Goal: Task Accomplishment & Management: Complete application form

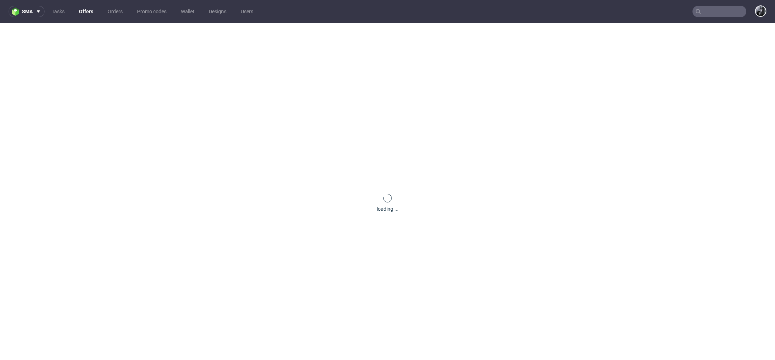
click at [714, 13] on input "text" at bounding box center [720, 11] width 54 height 11
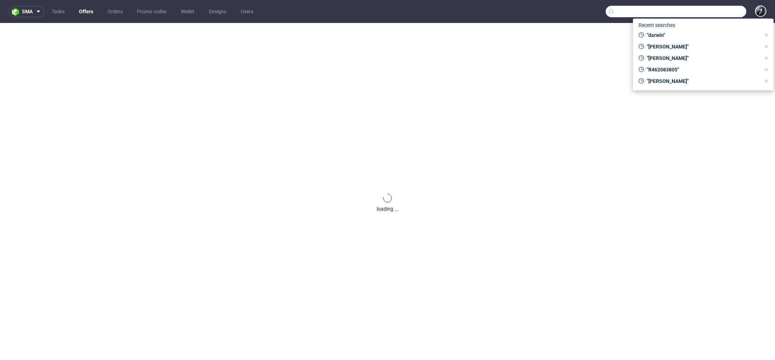
paste input "R587333196"
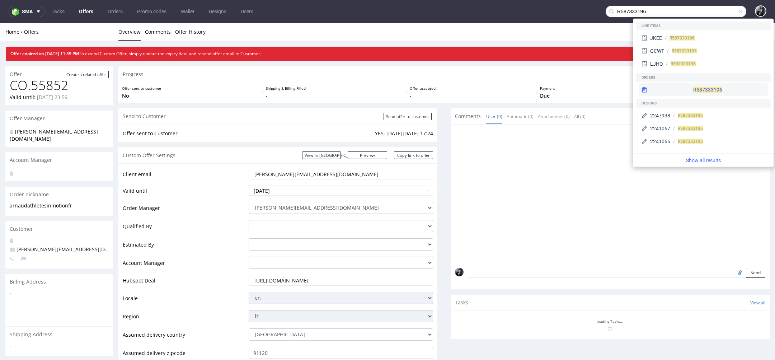
type input "R587333196"
click at [698, 88] on div "R587333196" at bounding box center [703, 89] width 129 height 13
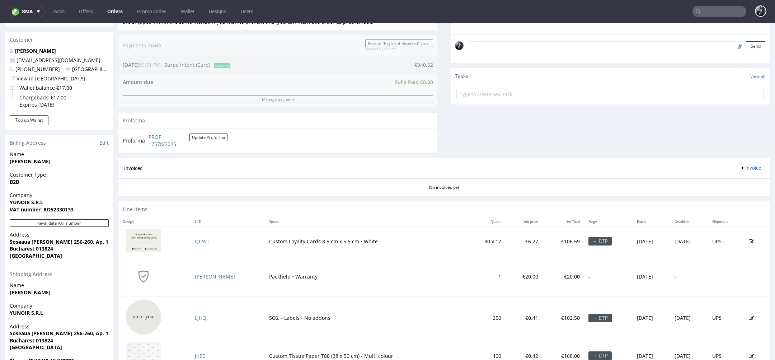
scroll to position [237, 0]
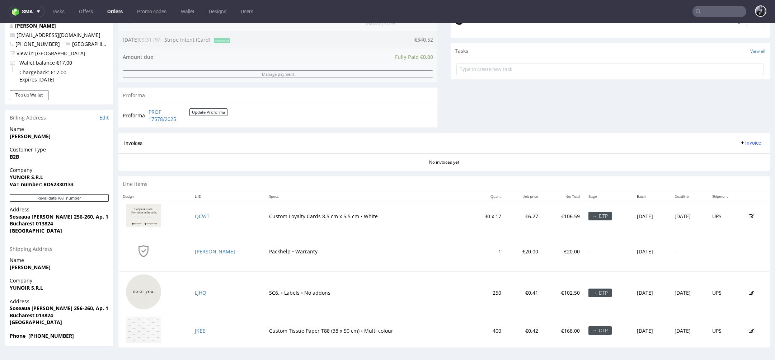
click at [144, 215] on img at bounding box center [144, 215] width 36 height 23
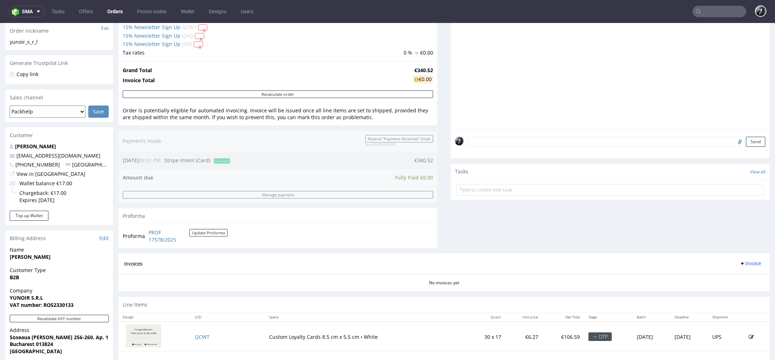
scroll to position [0, 0]
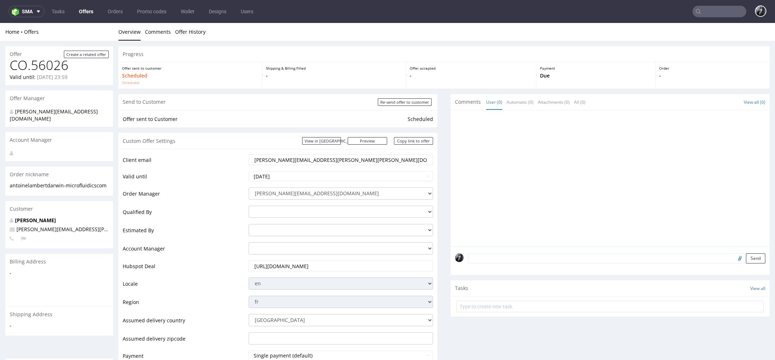
scroll to position [2, 0]
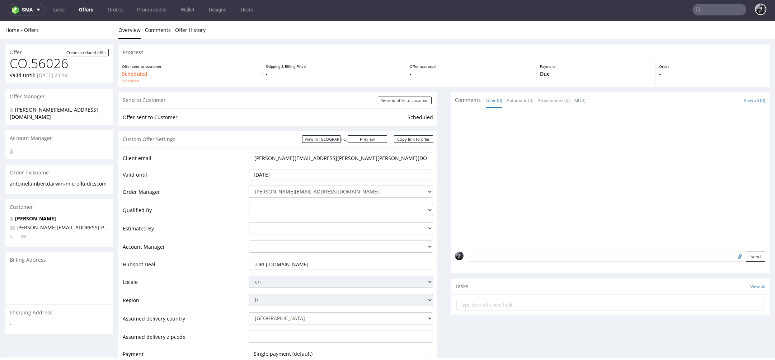
click at [88, 9] on link "Offers" at bounding box center [86, 9] width 23 height 11
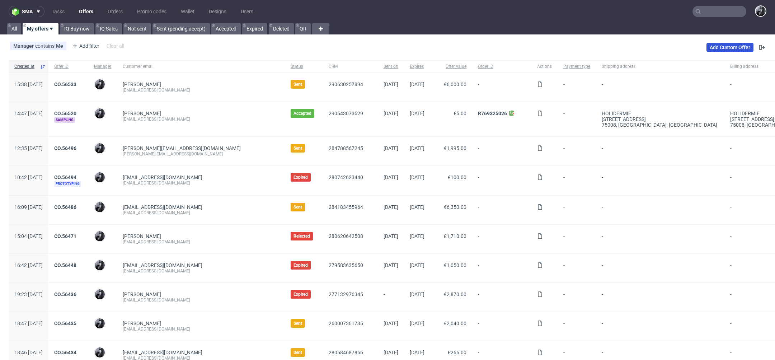
click at [725, 48] on link "Add Custom Offer" at bounding box center [730, 47] width 47 height 9
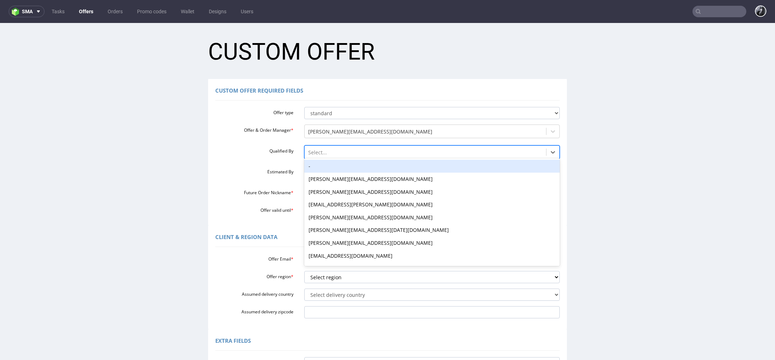
click at [373, 151] on div at bounding box center [425, 152] width 235 height 9
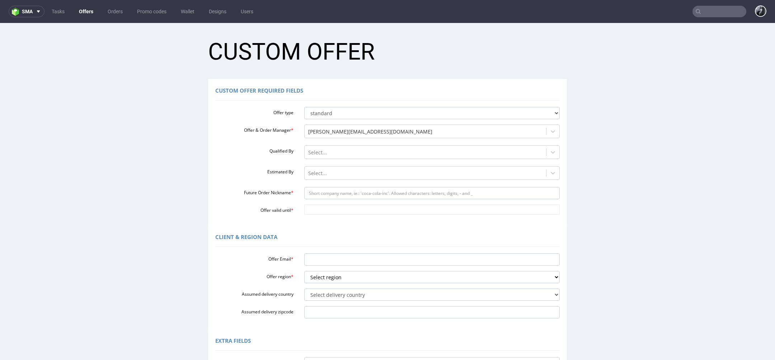
click at [262, 160] on div "Qualified By Select..." at bounding box center [387, 152] width 355 height 15
click at [346, 171] on div at bounding box center [425, 173] width 235 height 9
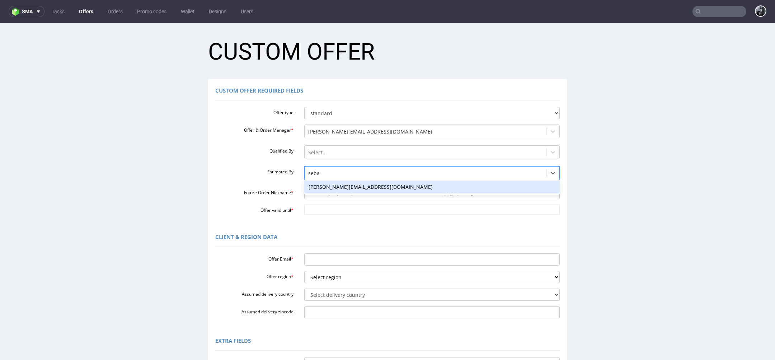
type input "sebas"
click at [339, 186] on div "[PERSON_NAME][EMAIL_ADDRESS][DOMAIN_NAME]" at bounding box center [432, 187] width 256 height 13
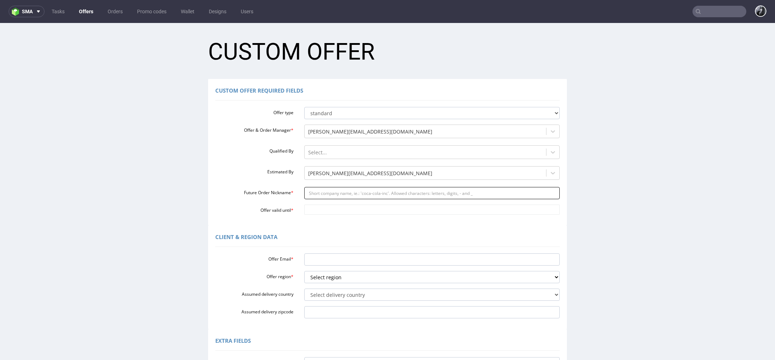
click at [356, 194] on input "Future Order Nickname *" at bounding box center [432, 193] width 256 height 12
paste input "dindamobileclub"
type input "dindamobileclub"
click at [339, 257] on input "Offer Email *" at bounding box center [432, 259] width 256 height 12
paste input "dinda@mobile.club"
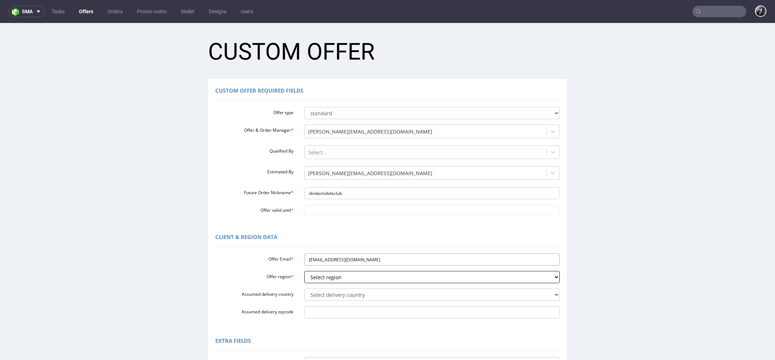
type input "dinda@mobile.club"
click at [374, 277] on select "Select region eu gb de pl fr it es" at bounding box center [432, 277] width 256 height 12
select select "fr"
click at [304, 271] on select "Select region eu gb de pl fr it es" at bounding box center [432, 277] width 256 height 12
click at [360, 294] on select "Select delivery country Andorra Afghanistan Anguilla Albania Armenia Antarctica…" at bounding box center [432, 295] width 256 height 12
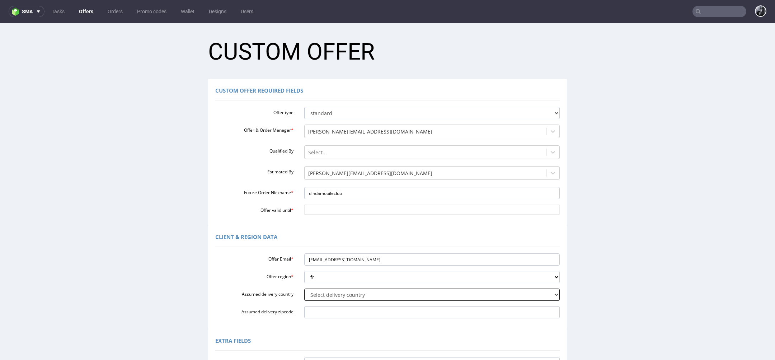
select select "75"
click at [304, 289] on select "Select delivery country Andorra Afghanistan Anguilla Albania Armenia Antarctica…" at bounding box center [432, 295] width 256 height 12
click at [333, 213] on input "Offer valid until *" at bounding box center [432, 210] width 256 height 10
click at [361, 191] on td "29" at bounding box center [361, 188] width 11 height 11
type input "2025-08-29"
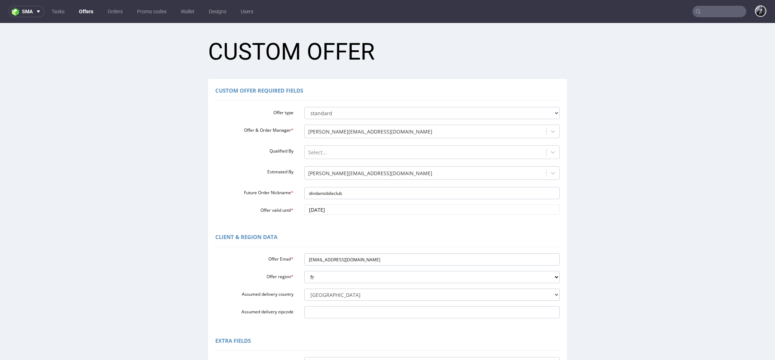
click at [341, 240] on div "Client & Region data" at bounding box center [387, 238] width 345 height 17
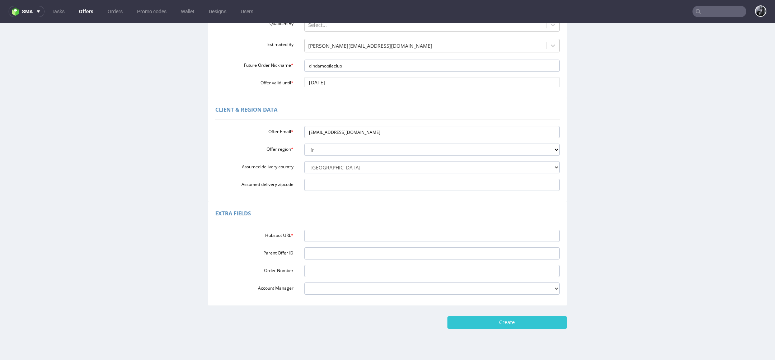
scroll to position [129, 0]
click at [341, 234] on input "Hubspot URL *" at bounding box center [432, 234] width 256 height 12
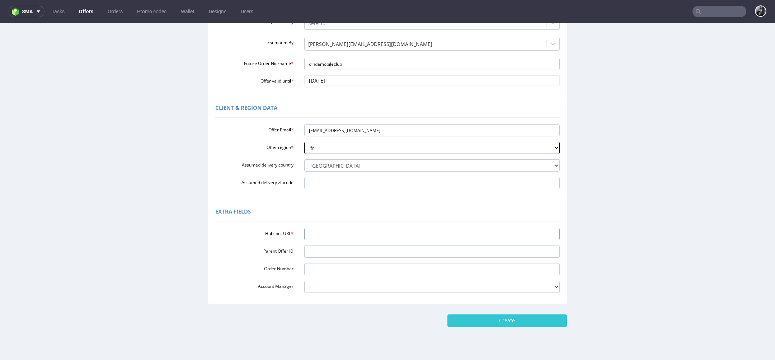
paste input "https://app-eu1.hubspot.com/contacts/25600958/record/0-3/291510473918"
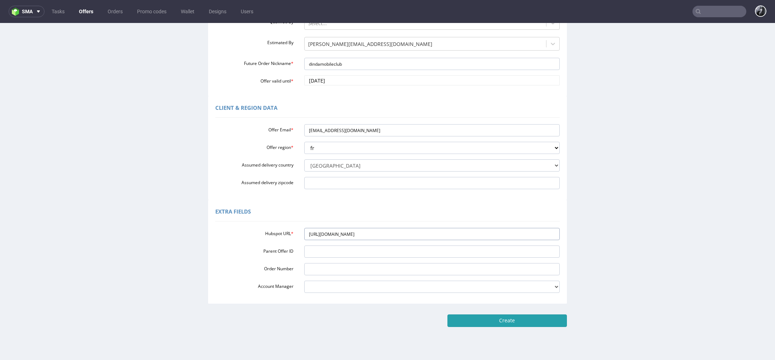
type input "https://app-eu1.hubspot.com/contacts/25600958/record/0-3/291510473918"
click at [530, 324] on input "Create" at bounding box center [508, 320] width 120 height 12
type input "Please wait..."
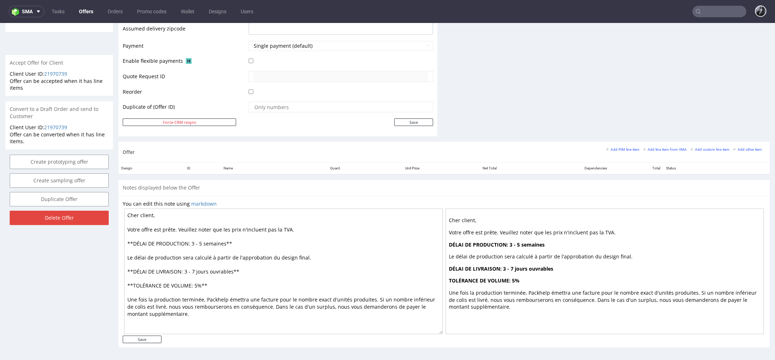
scroll to position [2, 0]
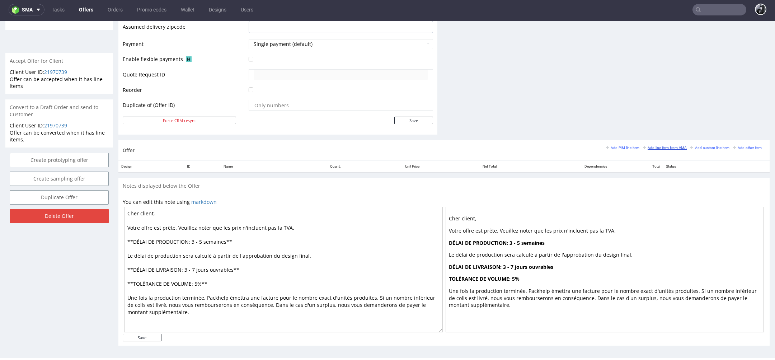
click at [664, 146] on small "Add line item from VMA" at bounding box center [665, 148] width 44 height 4
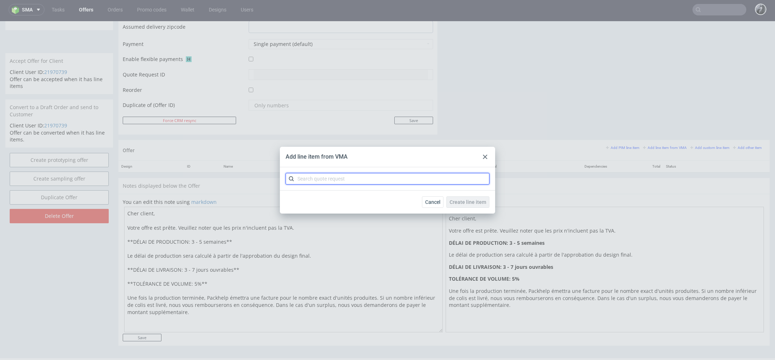
click at [405, 182] on input "text" at bounding box center [388, 178] width 204 height 11
type input "B"
type input "CBCP"
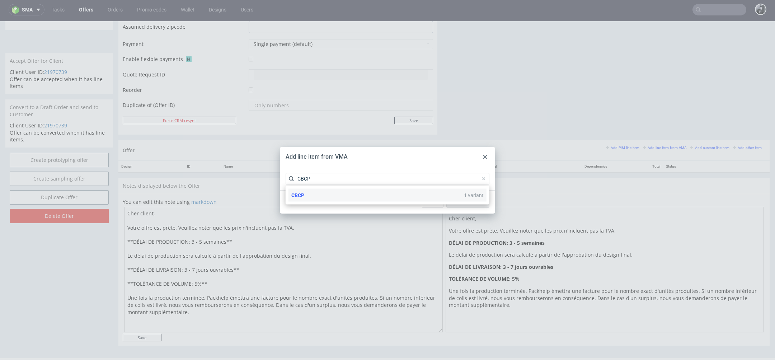
click at [346, 196] on div "CBCP 1 variant" at bounding box center [388, 195] width 198 height 13
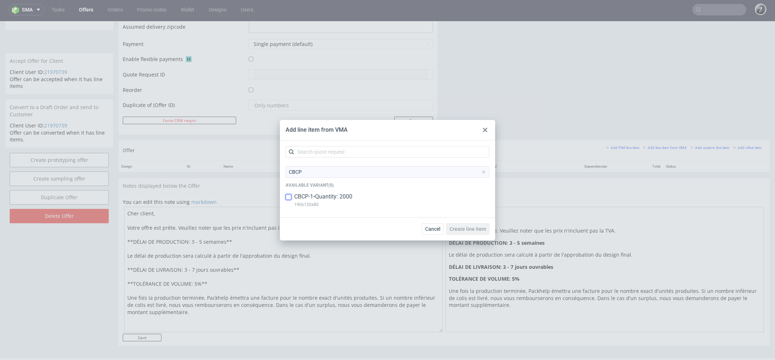
click at [290, 198] on input "checkbox" at bounding box center [289, 197] width 6 height 6
checkbox input "true"
click at [472, 231] on span "Create line item" at bounding box center [468, 229] width 37 height 5
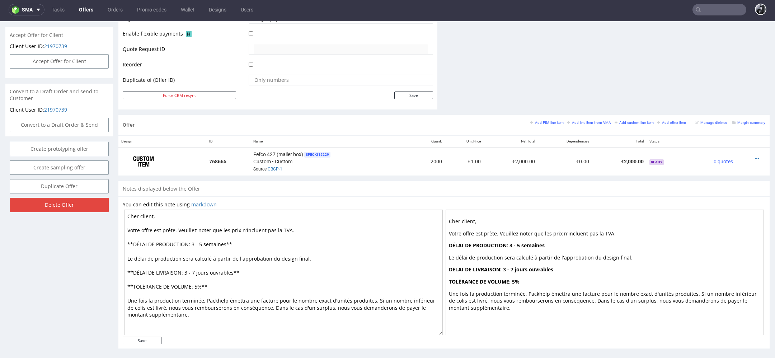
scroll to position [332, 0]
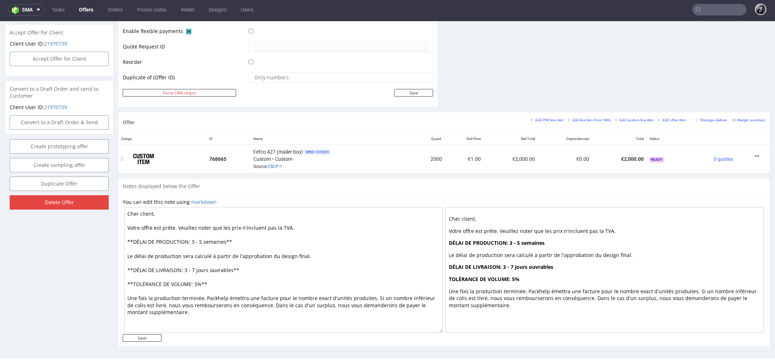
click at [755, 154] on icon at bounding box center [757, 156] width 4 height 5
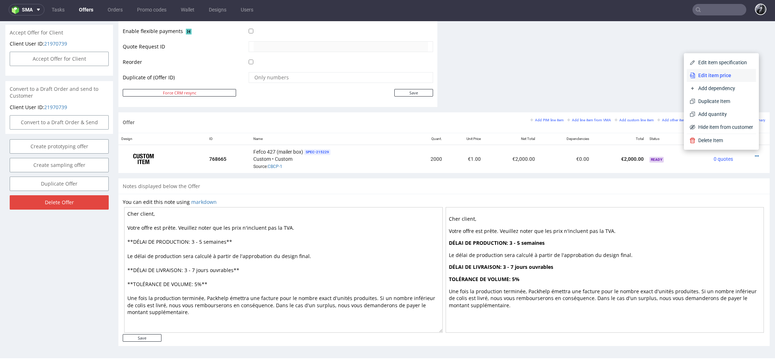
click at [714, 76] on span "Edit item price" at bounding box center [725, 75] width 58 height 7
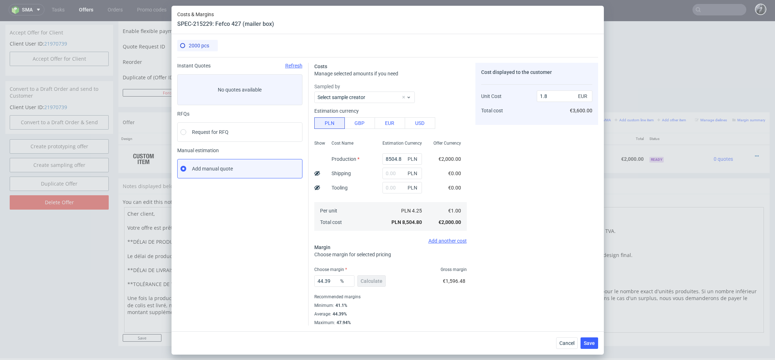
click at [291, 64] on span "Refresh" at bounding box center [293, 66] width 17 height 6
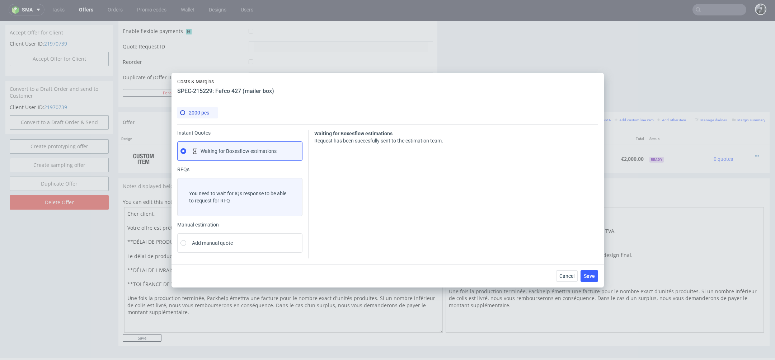
click at [245, 207] on label "You need to wait for IQs response to be able to request for RFQ" at bounding box center [239, 197] width 125 height 38
click at [235, 250] on label "Add manual quote" at bounding box center [239, 242] width 125 height 19
click at [186, 246] on input "Add manual quote" at bounding box center [184, 243] width 6 height 6
radio input "true"
radio input "false"
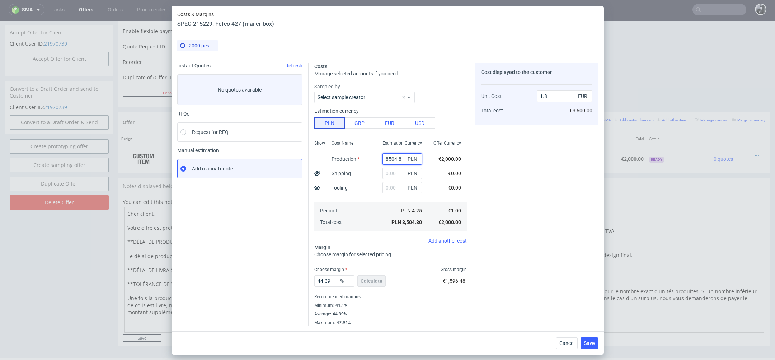
drag, startPoint x: 400, startPoint y: 157, endPoint x: 381, endPoint y: 156, distance: 19.1
click at [381, 156] on div "8504.8 PLN" at bounding box center [402, 159] width 51 height 14
type input "0"
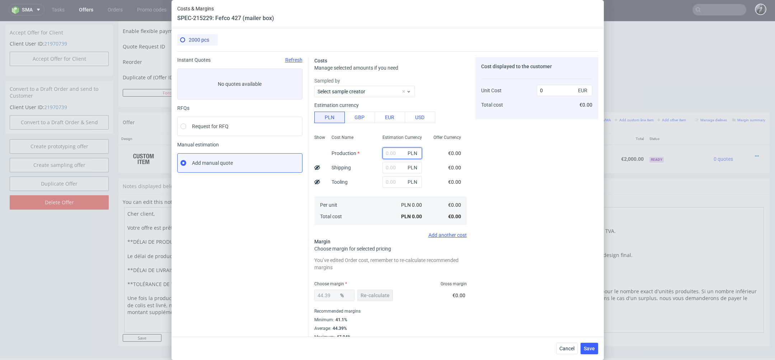
paste input "6240"
type input "6240"
type input "1.32"
type input "6240"
click at [399, 167] on input "text" at bounding box center [402, 167] width 39 height 11
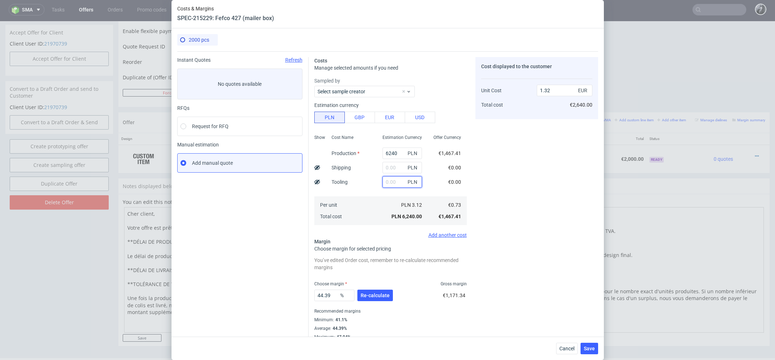
click at [393, 181] on input "text" at bounding box center [402, 181] width 39 height 11
type input "1750"
type input "1.69"
type input "1750"
click at [393, 170] on input "text" at bounding box center [402, 167] width 39 height 11
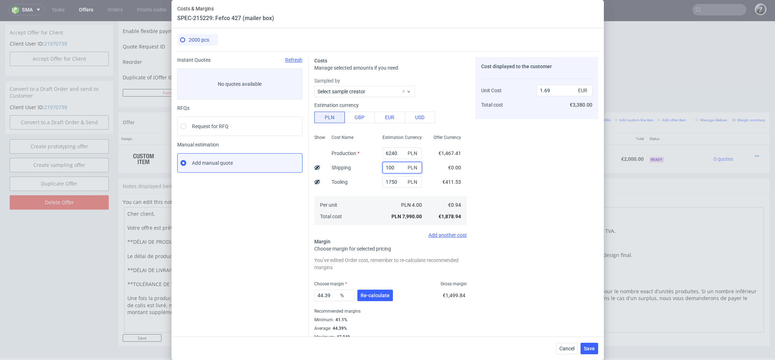
type input "1000"
type input "1.91"
type input "1"
type input "1.69"
type input "800"
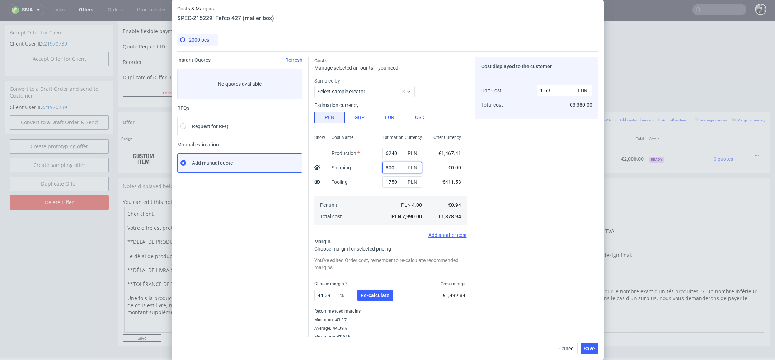
type input "1.86"
type input "800"
click at [498, 197] on div "Cost displayed to the customer Unit Cost Total cost 1.86 EUR €3,720.00" at bounding box center [537, 198] width 123 height 283
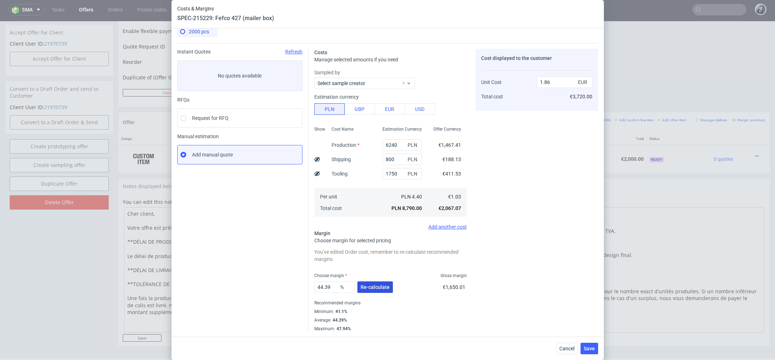
click at [376, 288] on span "Re-calculate" at bounding box center [375, 287] width 29 height 5
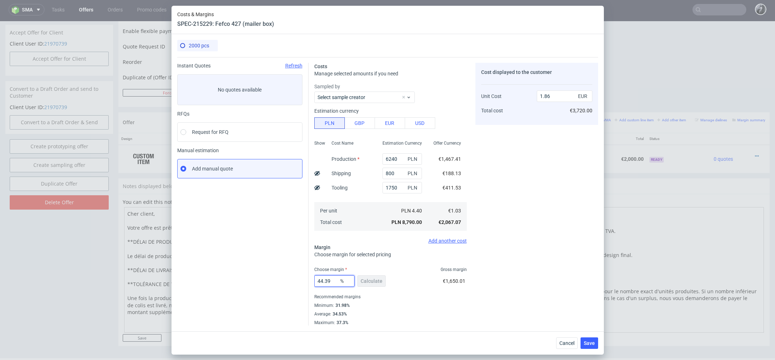
click at [331, 283] on input "44.39" at bounding box center [334, 280] width 40 height 11
drag, startPoint x: 332, startPoint y: 283, endPoint x: 300, endPoint y: 283, distance: 31.6
click at [300, 283] on div "Instant Quotes Refresh No quotes available RFQs Request for RFQ Manual estimati…" at bounding box center [387, 191] width 421 height 269
type input "35"
type input "1.59"
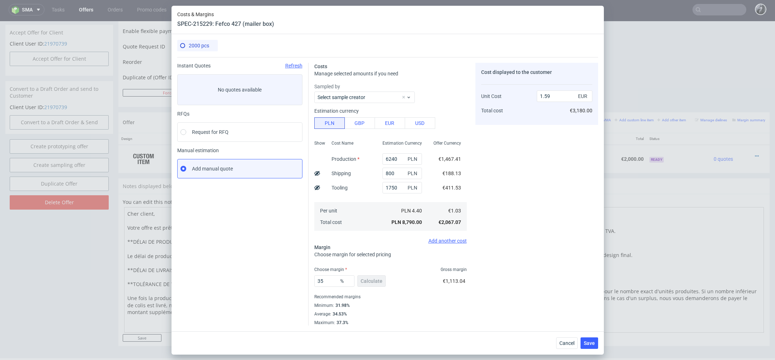
click at [388, 301] on div "Minimum : 31.98%" at bounding box center [390, 305] width 153 height 9
click at [333, 276] on input "35" at bounding box center [334, 280] width 40 height 11
click at [392, 291] on div "35 % Calculate €1,113.04" at bounding box center [390, 282] width 153 height 20
click at [326, 283] on input "35" at bounding box center [334, 280] width 40 height 11
type input "3"
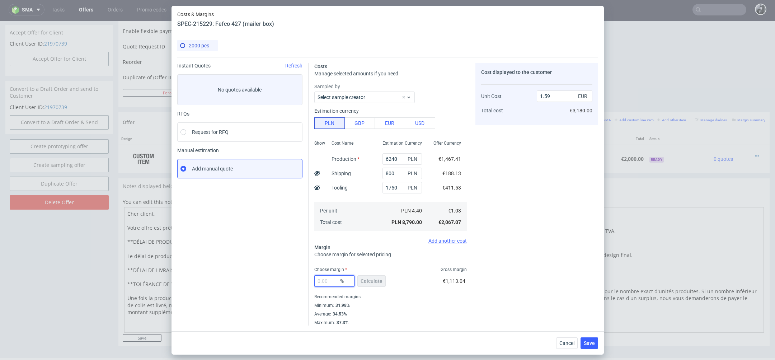
type input "0"
type input "1.03"
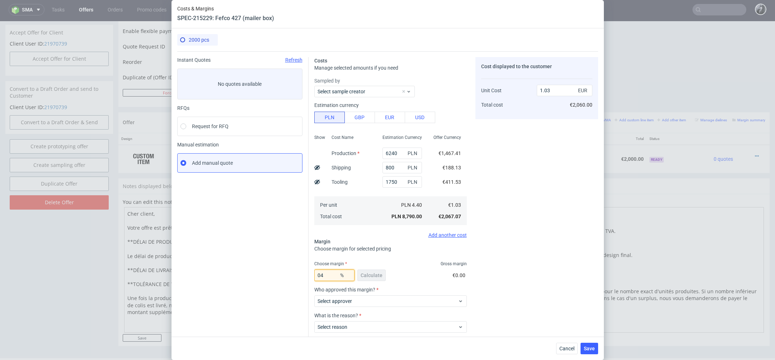
type input "4"
type input "1.08"
type input "41"
type input "1.75"
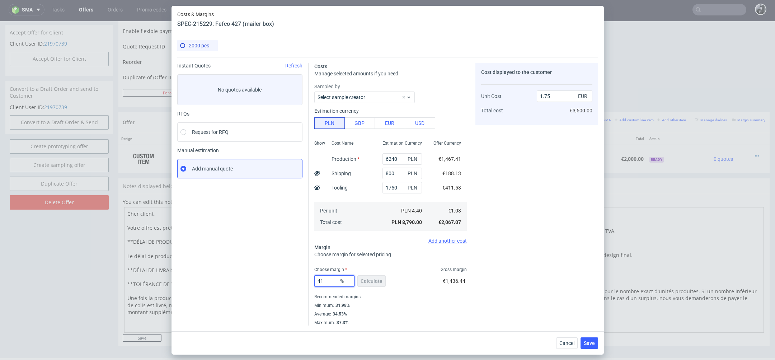
type input "41"
click at [407, 308] on div "Minimum : 31.98%" at bounding box center [390, 305] width 153 height 9
drag, startPoint x: 592, startPoint y: 342, endPoint x: 582, endPoint y: 309, distance: 34.7
click at [582, 309] on div "Costs & Margins SPEC-215229: Fefco 427 (mailer box) 2000 pcs Instant Quotes Ref…" at bounding box center [388, 180] width 433 height 349
click at [317, 187] on use at bounding box center [317, 187] width 6 height 5
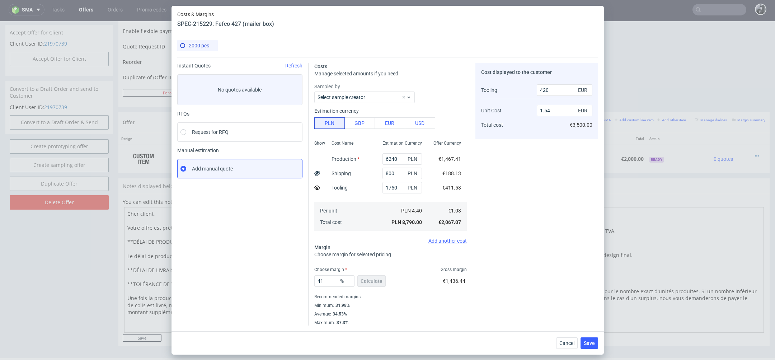
click at [317, 187] on icon at bounding box center [317, 188] width 6 height 6
type input "1.75"
click at [593, 346] on span "Save" at bounding box center [589, 343] width 11 height 5
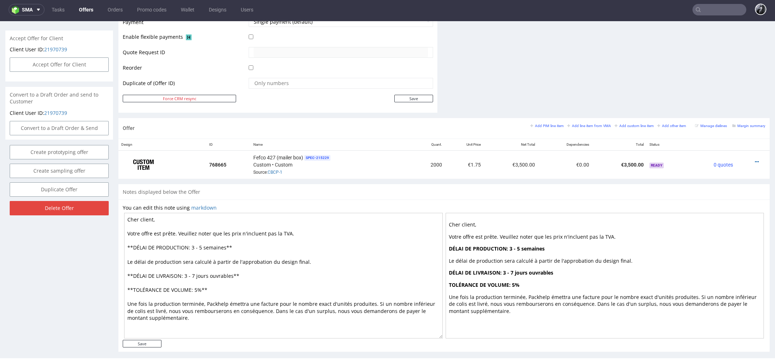
scroll to position [332, 0]
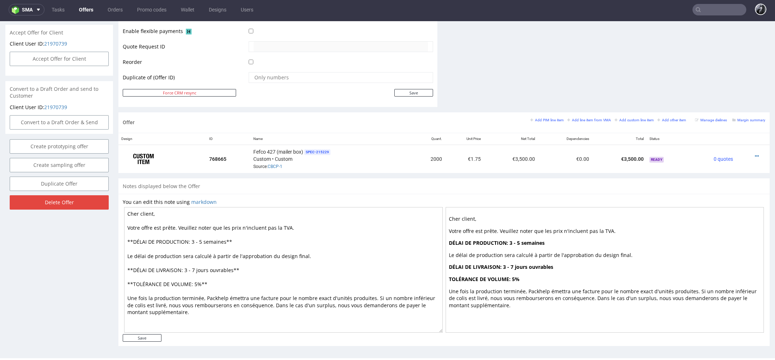
click at [153, 211] on textarea "Cher client, Votre offre est prête. Veuillez noter que les prix n'incluent pas …" at bounding box center [283, 270] width 319 height 126
click at [196, 239] on textarea "Chère Dinda, Votre offre est prête. Veuillez noter que les prix n'incluent pas …" at bounding box center [283, 270] width 319 height 126
click at [258, 271] on textarea "Chère Dinda, Votre offre est prête. Veuillez noter que les prix n'incluent pas …" at bounding box center [283, 270] width 319 height 126
click at [254, 281] on textarea "Chère Dinda, Votre offre est prête. Veuillez noter que les prix n'incluent pas …" at bounding box center [283, 270] width 319 height 126
click at [225, 241] on textarea "Chère Dinda, Votre offre est prête. Veuillez noter que les prix n'incluent pas …" at bounding box center [283, 270] width 319 height 126
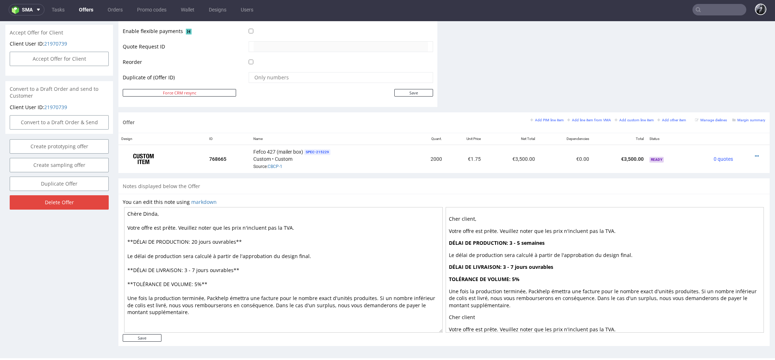
click at [262, 287] on textarea "Chère Dinda, Votre offre est prête. Veuillez noter que les prix n'incluent pas …" at bounding box center [283, 270] width 319 height 126
click at [255, 283] on textarea "Chère Dinda, Votre offre est prête. Veuillez noter que les prix n'incluent pas …" at bounding box center [283, 270] width 319 height 126
type textarea "Chère Dinda, Votre offre est prête. Veuillez noter que les prix n'incluent pas …"
click at [153, 338] on input "Save" at bounding box center [142, 338] width 39 height 8
type input "In progress..."
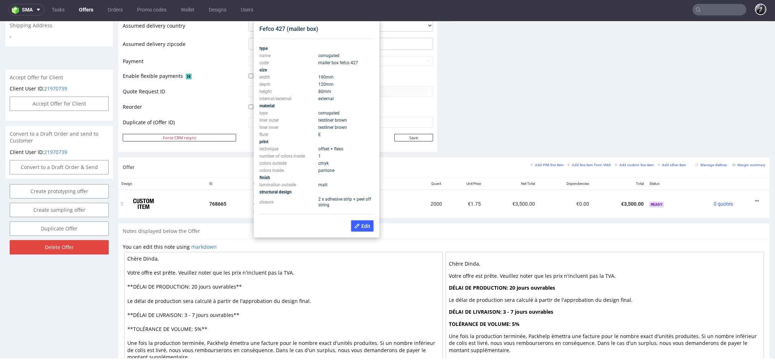
scroll to position [284, 0]
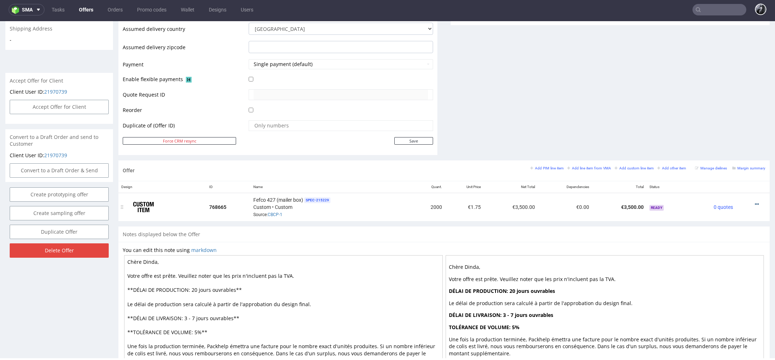
click at [755, 202] on icon at bounding box center [757, 204] width 4 height 5
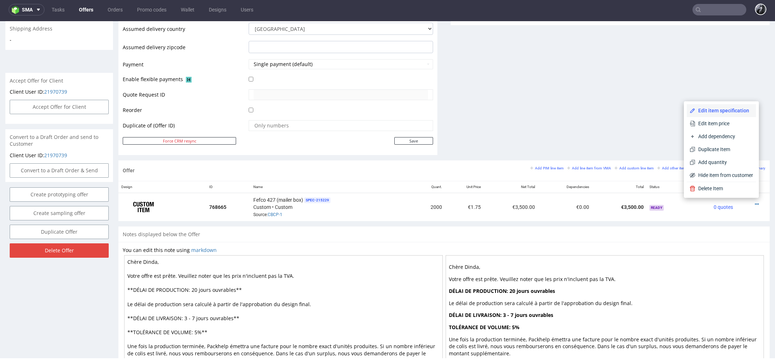
click at [714, 115] on li "Edit item specification" at bounding box center [721, 110] width 69 height 13
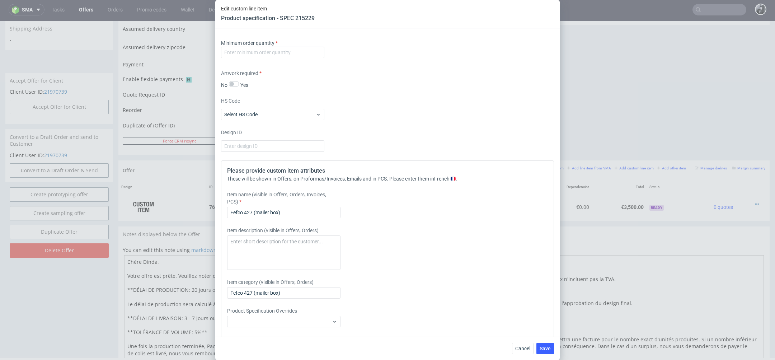
scroll to position [619, 0]
drag, startPoint x: 301, startPoint y: 213, endPoint x: 177, endPoint y: 207, distance: 124.3
click at [177, 207] on div "Edit custom line item Product specification - SPEC 215229 Supplier Marex Techni…" at bounding box center [387, 180] width 775 height 360
paste input "Boîte d'Expédition Quadrichrome Boîte d'Expédition Quadrichrome Boîte d'Expédit…"
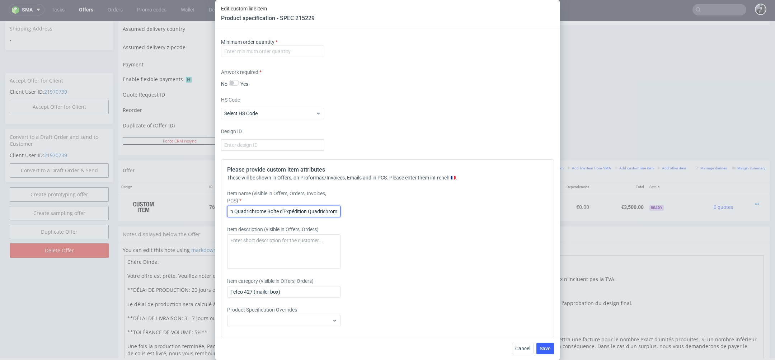
drag, startPoint x: 236, startPoint y: 207, endPoint x: 452, endPoint y: 206, distance: 215.7
click at [452, 206] on div "Item name (visible in Offers, Orders, Invoices, PCS) Boîte d'Expédition Quadric…" at bounding box center [346, 203] width 238 height 27
drag, startPoint x: 234, startPoint y: 212, endPoint x: 345, endPoint y: 219, distance: 111.1
click at [345, 219] on div "Please provide custom item attributes These will be shown in Offers, on Proform…" at bounding box center [387, 255] width 333 height 193
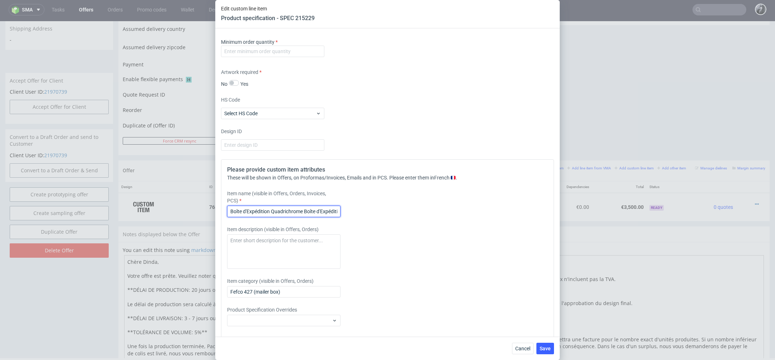
drag, startPoint x: 337, startPoint y: 213, endPoint x: 308, endPoint y: 213, distance: 28.4
click at [308, 213] on input "Boîte d'Expédition Quadrichrome Boîte d'Expédition Quadrichrom" at bounding box center [283, 211] width 113 height 11
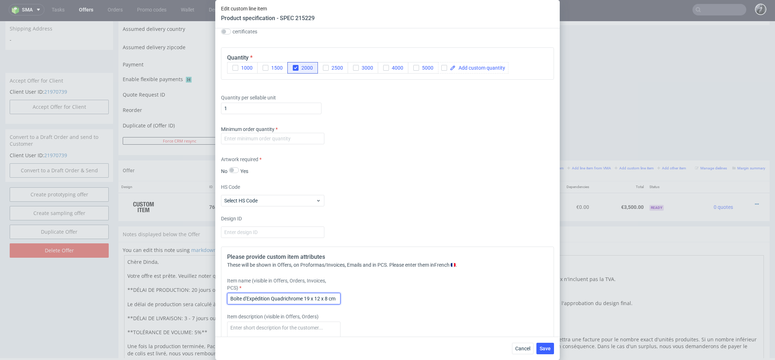
scroll to position [531, 0]
type input "Boîte d'Expédition Quadrichrome 19 x 12 x 8 cm"
click at [284, 144] on div "Minimum order quantity" at bounding box center [387, 137] width 333 height 22
type input "2000"
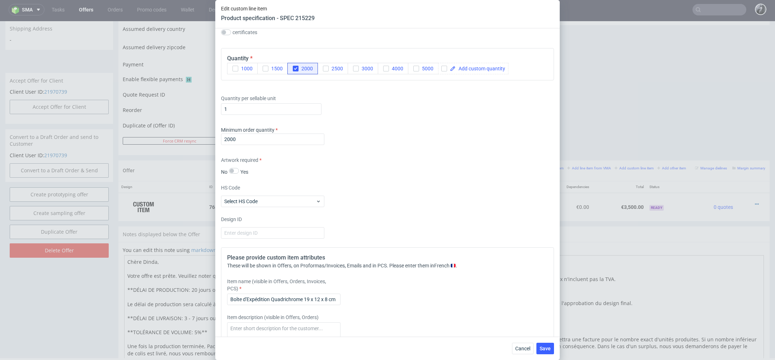
click at [354, 134] on div "Minimum order quantity 2000" at bounding box center [387, 137] width 333 height 22
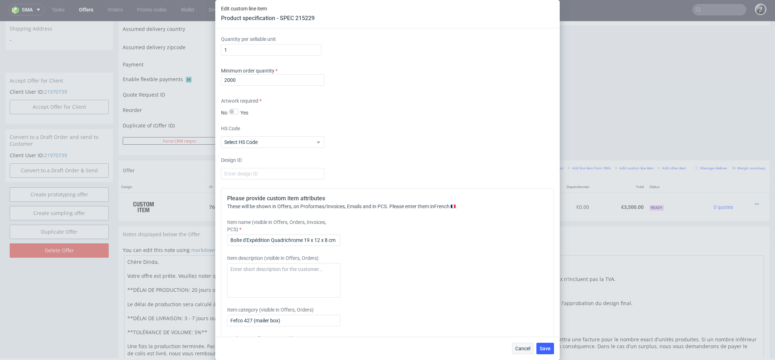
scroll to position [640, 0]
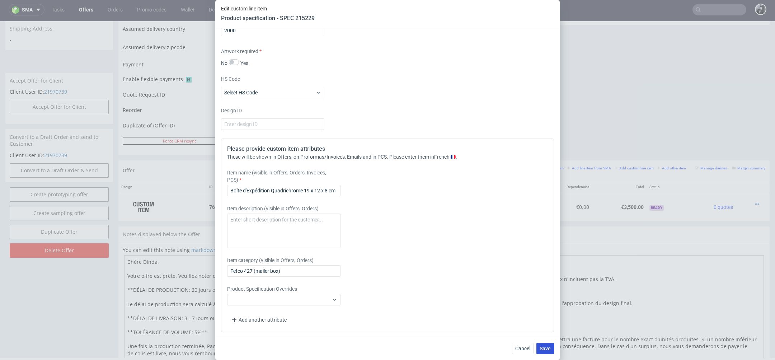
click at [545, 347] on span "Save" at bounding box center [545, 348] width 11 height 5
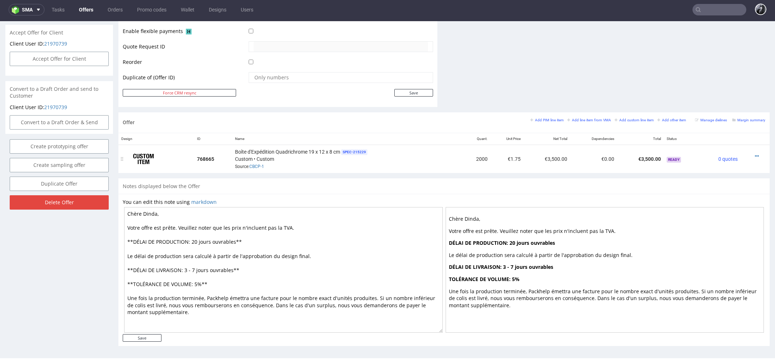
scroll to position [0, 0]
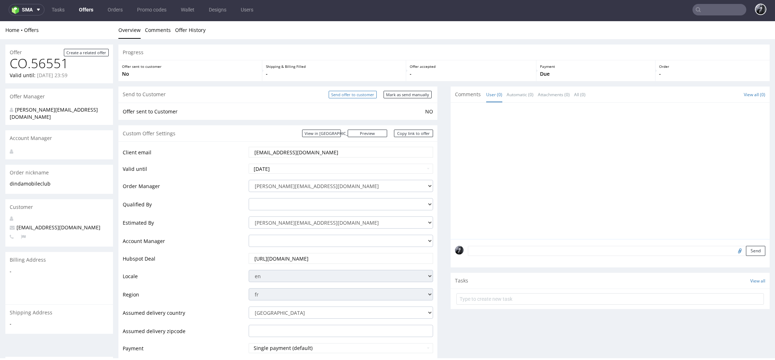
click at [355, 96] on input "Send offer to customer" at bounding box center [353, 95] width 48 height 8
type input "In progress..."
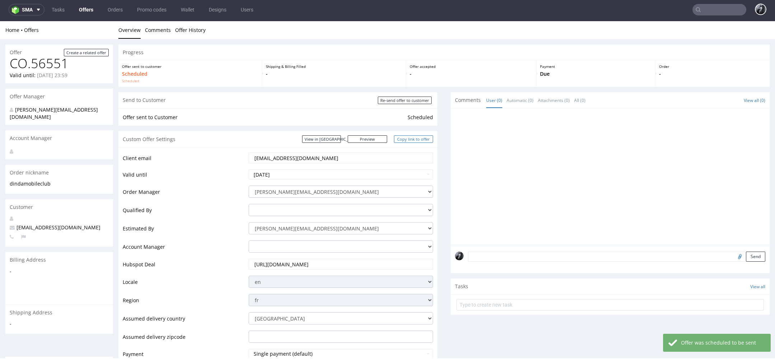
click at [405, 139] on link "Copy link to offer" at bounding box center [413, 139] width 39 height 8
click at [376, 137] on link "Preview" at bounding box center [367, 139] width 39 height 8
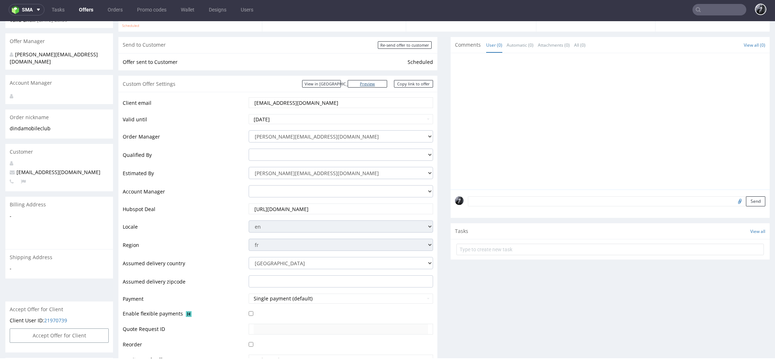
scroll to position [53, 0]
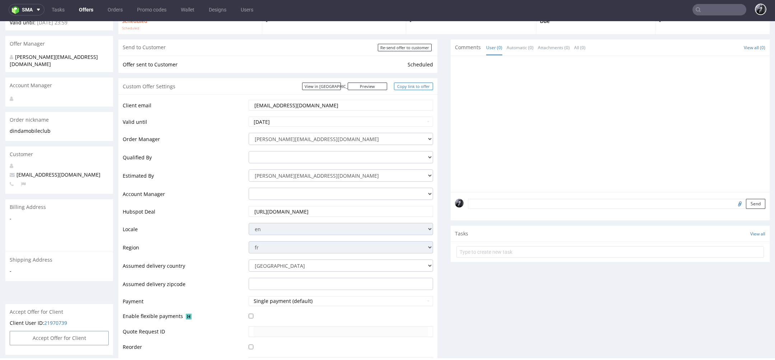
click at [421, 88] on link "Copy link to offer" at bounding box center [413, 87] width 39 height 8
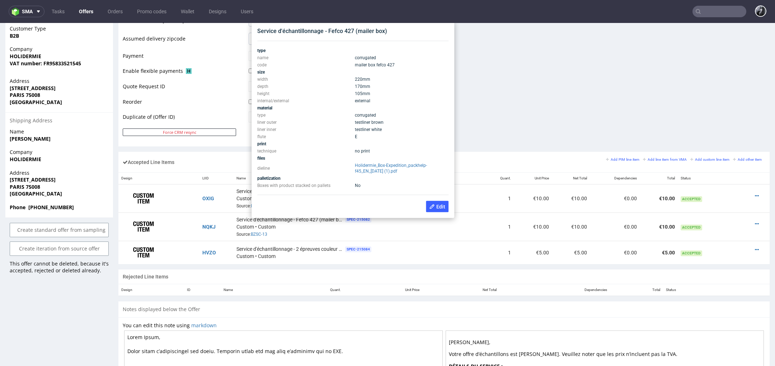
scroll to position [304, 0]
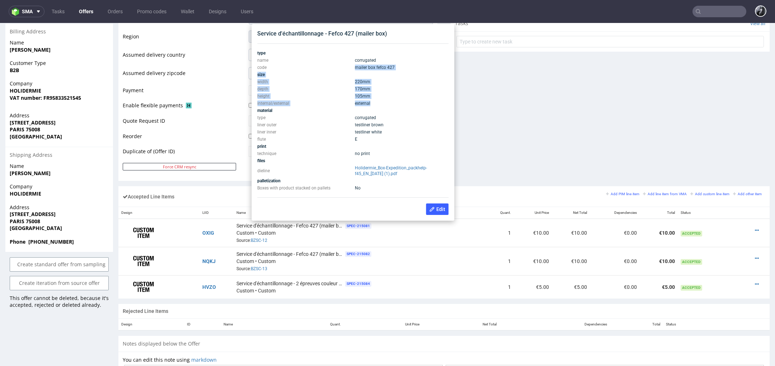
drag, startPoint x: 384, startPoint y: 105, endPoint x: 273, endPoint y: 70, distance: 116.4
click at [273, 70] on tbody "type name corrugated code mailer box fefco 427 size width 220 mm depth 170 mm h…" at bounding box center [352, 121] width 191 height 142
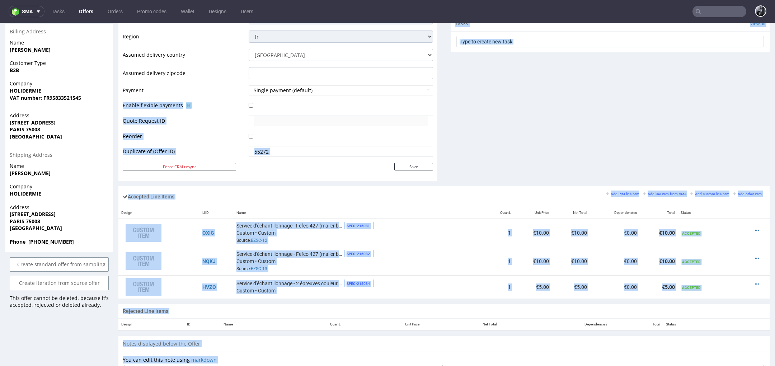
drag, startPoint x: 365, startPoint y: 138, endPoint x: 269, endPoint y: 97, distance: 104.2
click at [336, 181] on div "Send to Customer No visible and valid item in offer. Offer sent to Customer YES…" at bounding box center [277, 7] width 319 height 357
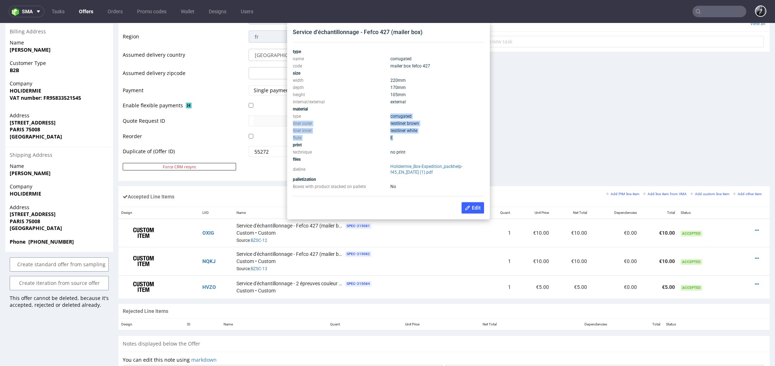
drag, startPoint x: 403, startPoint y: 140, endPoint x: 314, endPoint y: 119, distance: 91.4
click at [314, 119] on tbody "type name corrugated code mailer box fefco 427 size width 220 mm depth 170 mm h…" at bounding box center [388, 119] width 191 height 142
copy tbody "corrugated liner outer testliner brown liner inner testliner white flute E"
click at [412, 96] on td "105 mm" at bounding box center [437, 94] width 96 height 7
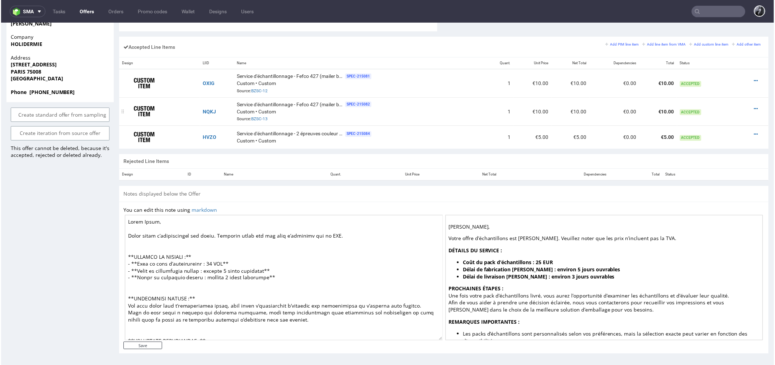
scroll to position [0, 0]
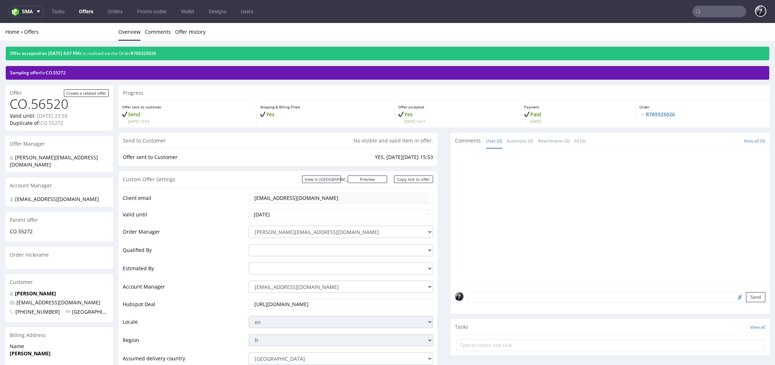
click at [86, 9] on link "Offers" at bounding box center [86, 11] width 23 height 11
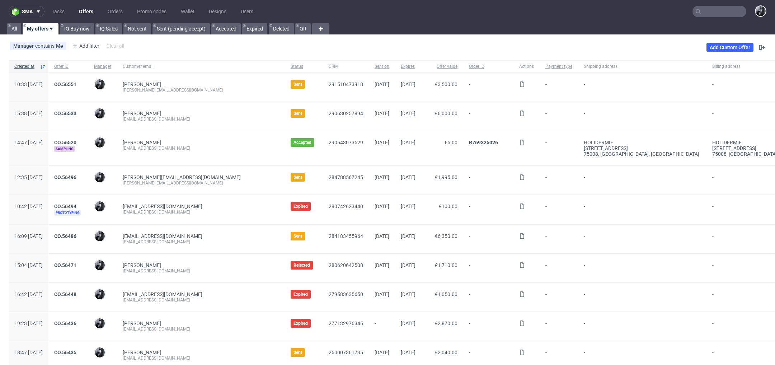
click at [710, 16] on input "text" at bounding box center [720, 11] width 54 height 11
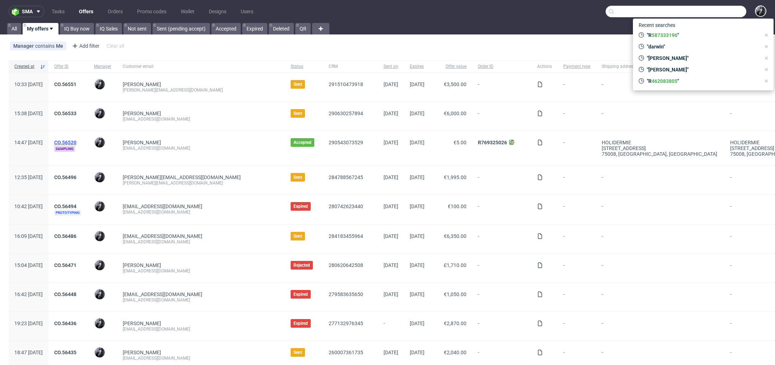
click at [76, 140] on link "CO.56520" at bounding box center [65, 143] width 22 height 6
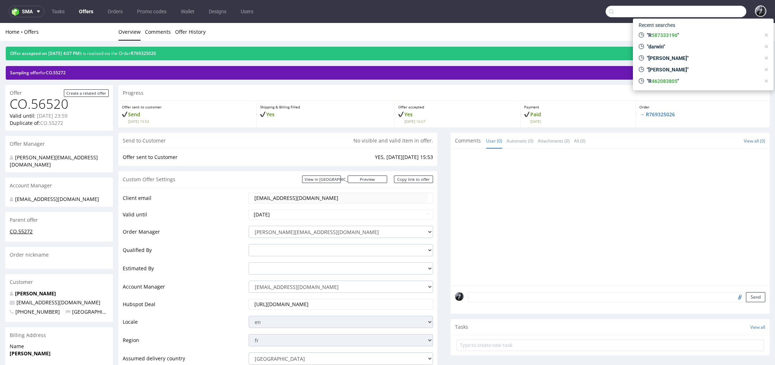
click at [27, 233] on link "CO.55272" at bounding box center [21, 231] width 23 height 7
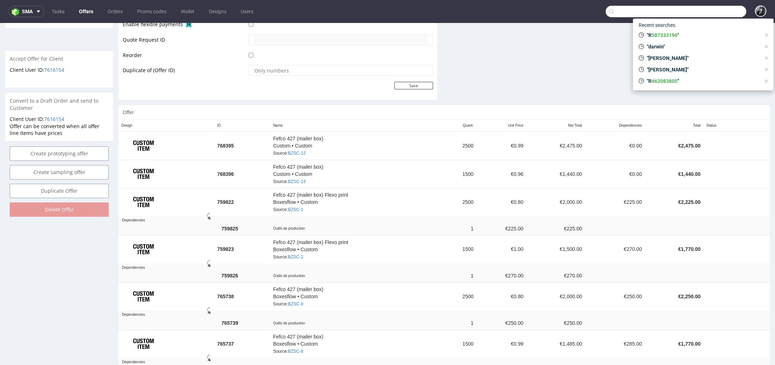
scroll to position [338, 0]
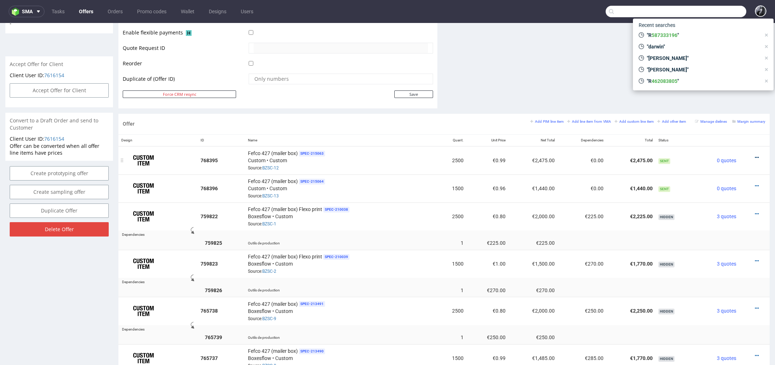
click at [755, 157] on icon at bounding box center [757, 157] width 4 height 5
click at [617, 11] on input "text" at bounding box center [676, 11] width 141 height 11
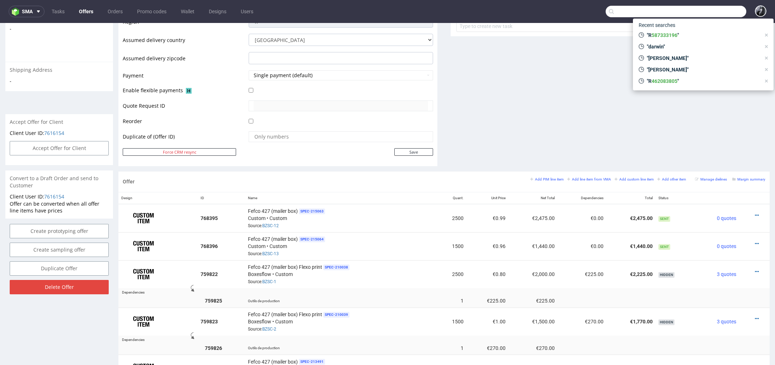
scroll to position [275, 0]
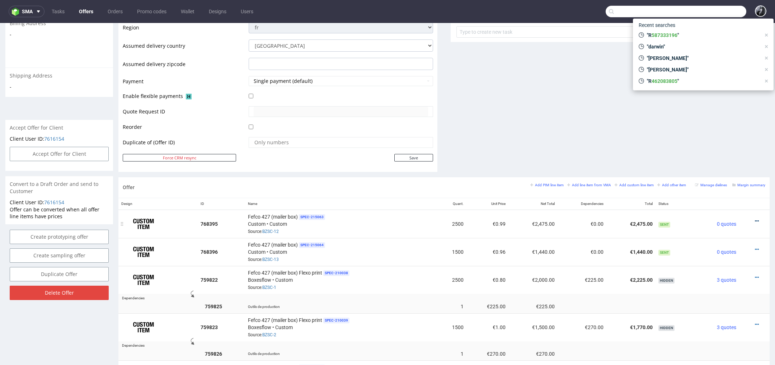
click at [755, 219] on icon at bounding box center [757, 221] width 4 height 5
click at [713, 131] on span "Edit item price" at bounding box center [725, 127] width 58 height 7
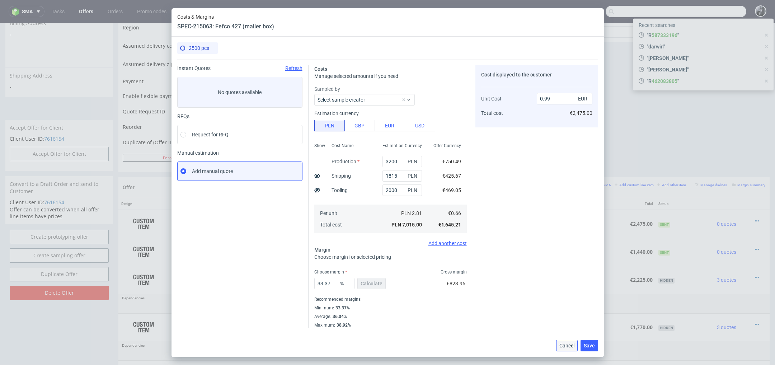
click at [564, 350] on button "Cancel" at bounding box center [567, 345] width 22 height 11
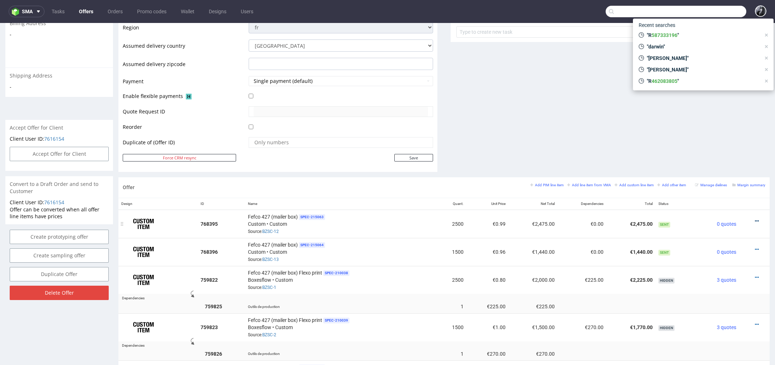
click at [755, 219] on icon at bounding box center [757, 221] width 4 height 5
click at [719, 132] on li "Edit item price" at bounding box center [721, 127] width 69 height 13
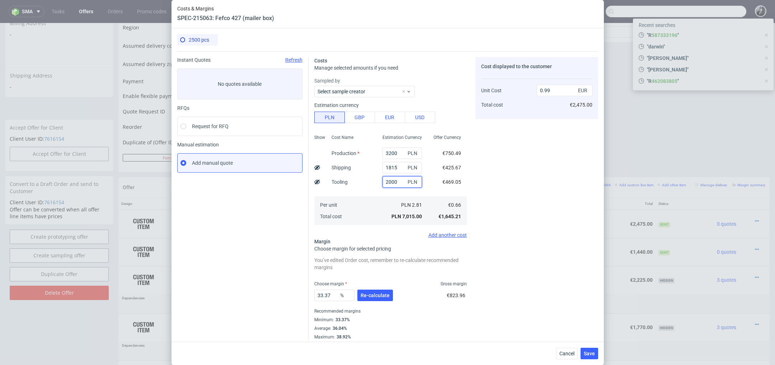
click at [403, 182] on input "2000" at bounding box center [402, 181] width 39 height 11
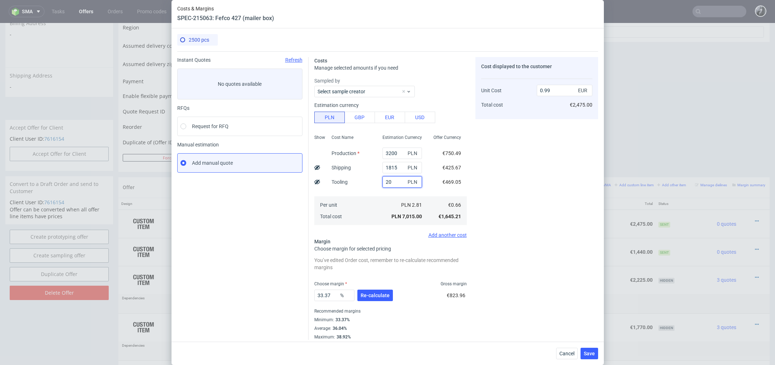
type input "2"
type input "0.71"
type input "2900"
type input "1.11"
type input "2900"
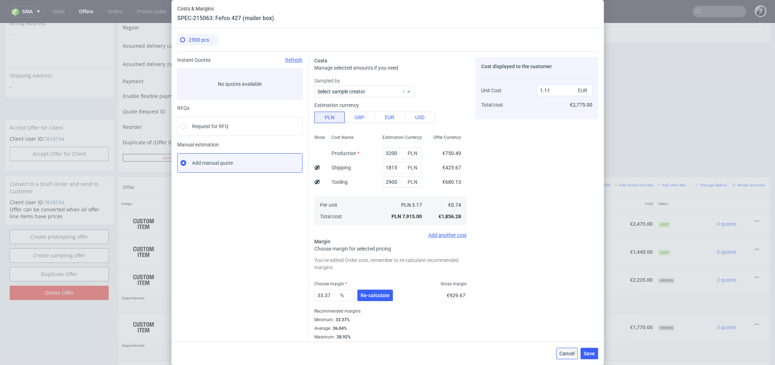
click at [570, 355] on span "Cancel" at bounding box center [567, 353] width 15 height 5
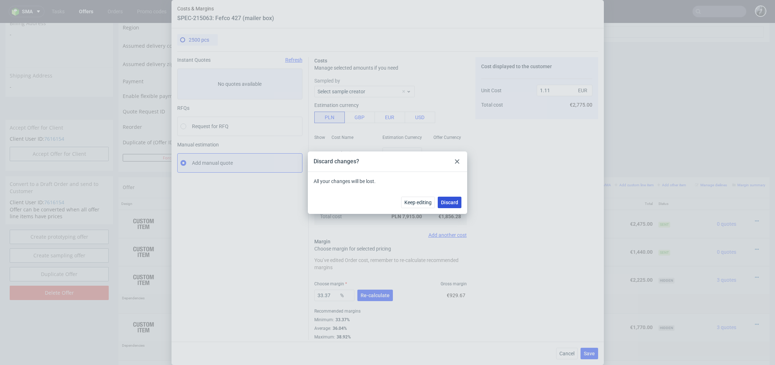
click at [449, 204] on span "Discard" at bounding box center [449, 202] width 17 height 5
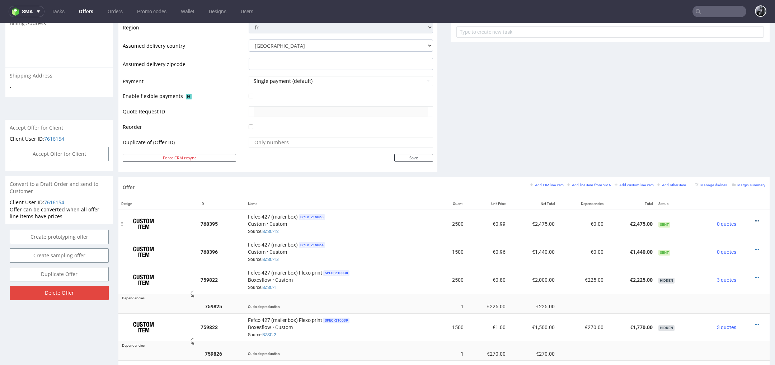
click at [755, 219] on icon at bounding box center [757, 221] width 4 height 5
click at [714, 129] on span "Edit item price" at bounding box center [725, 127] width 58 height 7
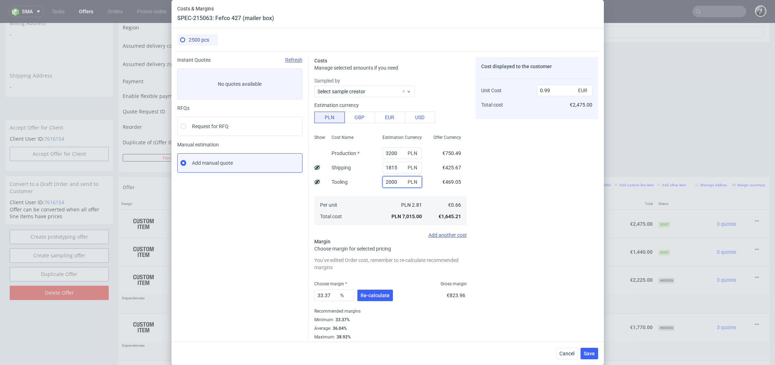
click at [402, 183] on input "2000" at bounding box center [402, 181] width 39 height 11
type input "2"
type input "0.71"
type input "2900"
type input "1.11"
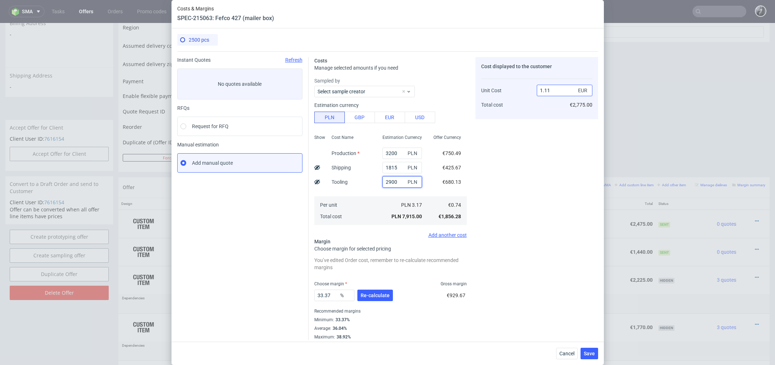
type input "2900"
click at [558, 93] on input "1.11" at bounding box center [565, 90] width 56 height 11
type input "1"
type input "-Infinity"
type input "0.99"
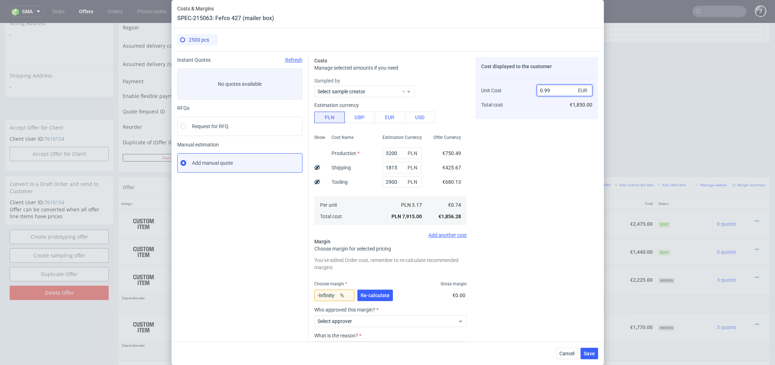
type input "25.252525252525253"
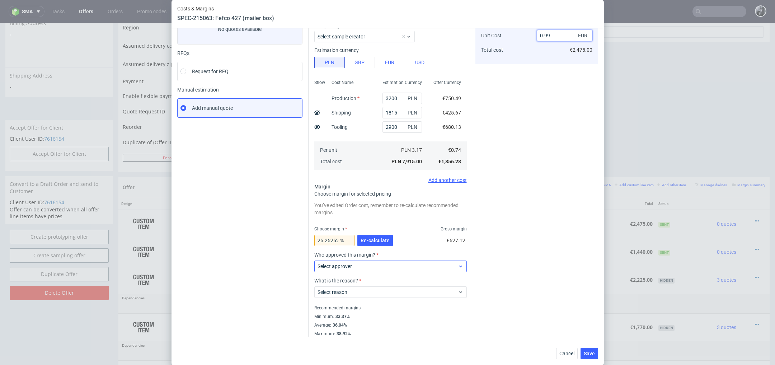
type input "0.99"
click at [416, 264] on span "Select approver" at bounding box center [388, 266] width 141 height 7
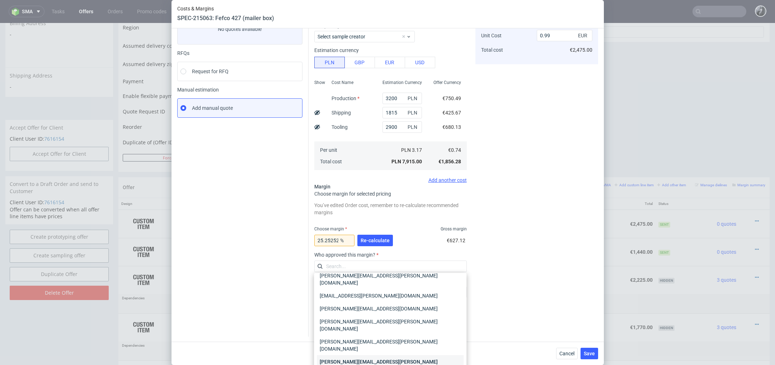
scroll to position [0, 0]
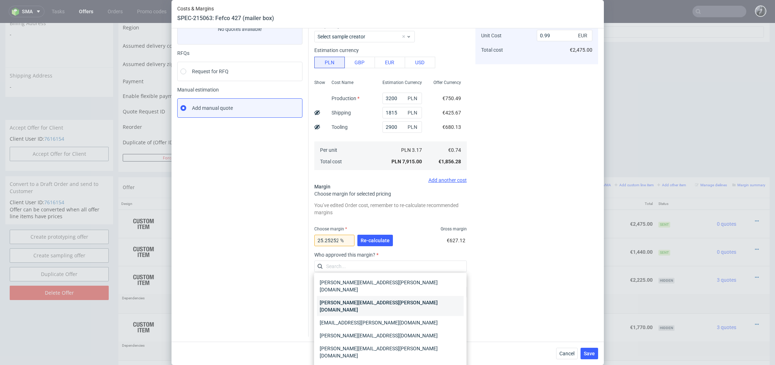
click at [396, 298] on div "[PERSON_NAME][EMAIL_ADDRESS][PERSON_NAME][DOMAIN_NAME]" at bounding box center [390, 306] width 147 height 20
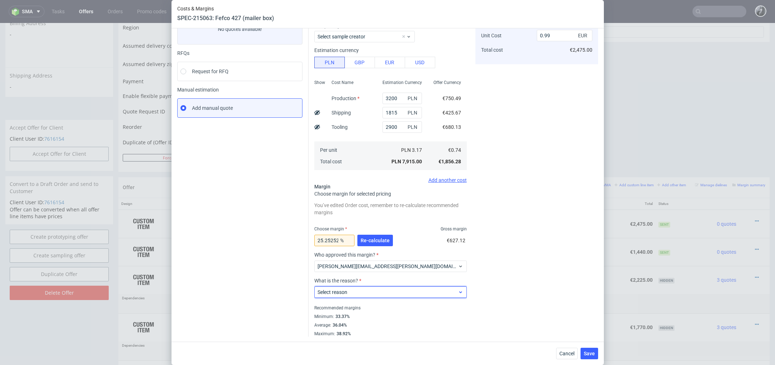
click at [384, 291] on span "Select reason" at bounding box center [388, 292] width 141 height 7
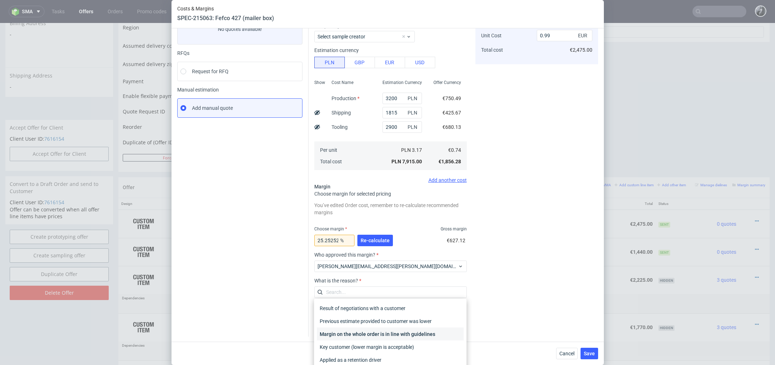
click at [396, 337] on div "Margin on the whole order is in line with guidelines" at bounding box center [390, 334] width 147 height 13
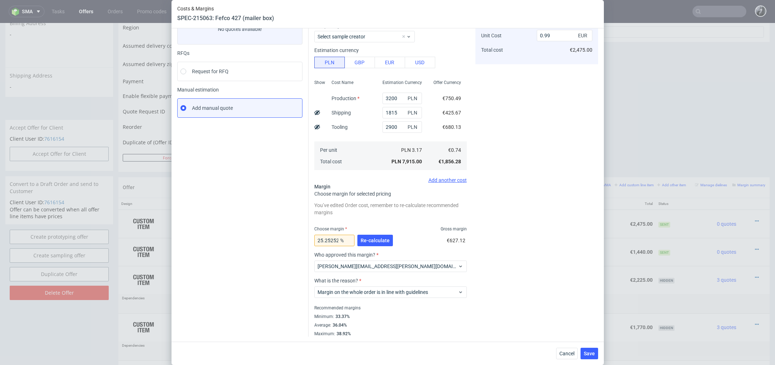
scroll to position [26, 0]
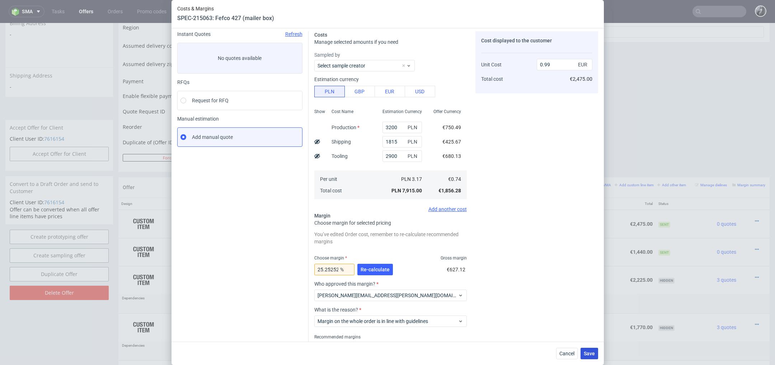
click at [590, 354] on span "Save" at bounding box center [589, 353] width 11 height 5
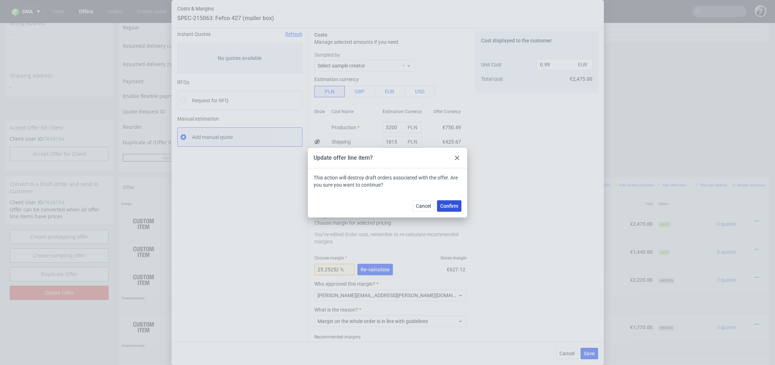
click at [449, 209] on button "Confirm" at bounding box center [449, 205] width 24 height 11
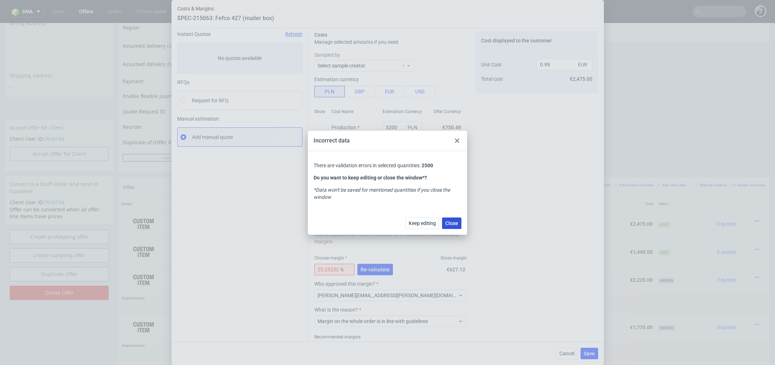
click at [455, 224] on span "Close" at bounding box center [451, 223] width 13 height 5
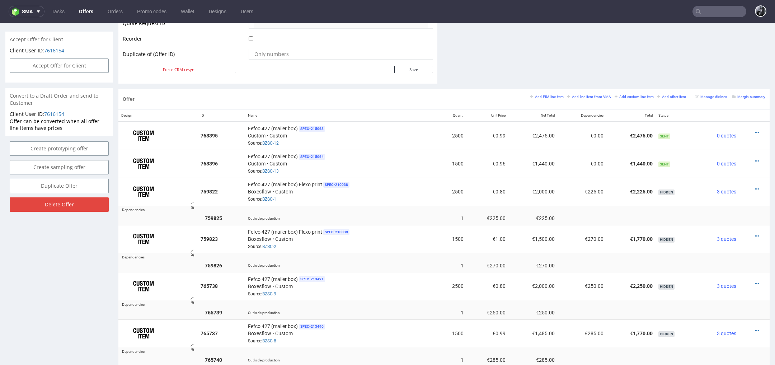
scroll to position [361, 0]
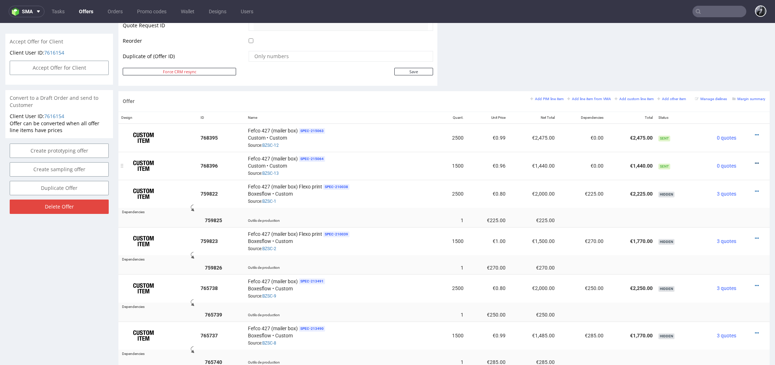
click at [755, 161] on icon at bounding box center [757, 163] width 4 height 5
click at [720, 87] on li "Edit item price" at bounding box center [721, 82] width 69 height 13
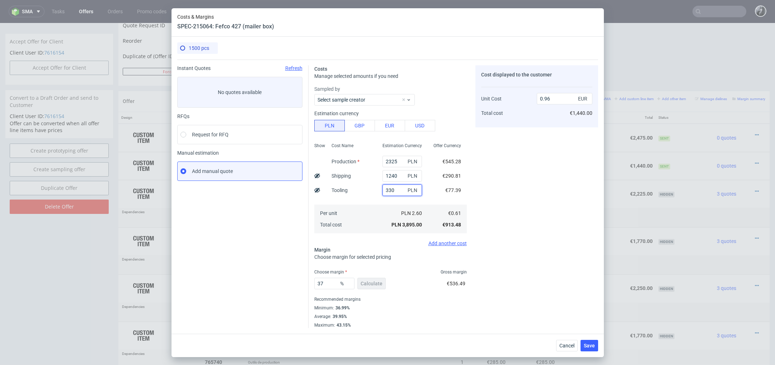
click at [399, 192] on input "330" at bounding box center [402, 190] width 39 height 11
type input "3"
type input "0.88"
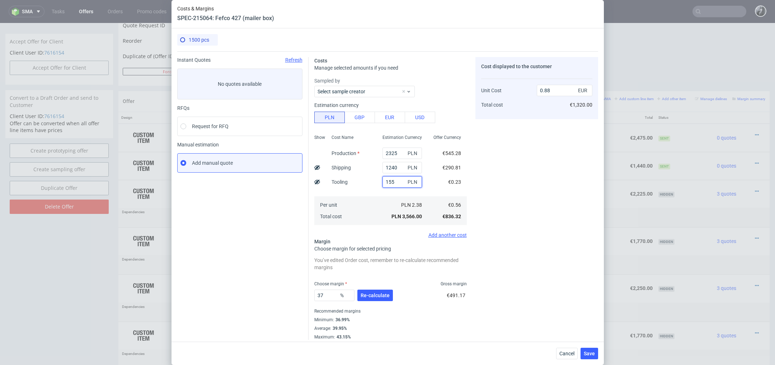
type input "1550"
type input "1.26"
type input "1550"
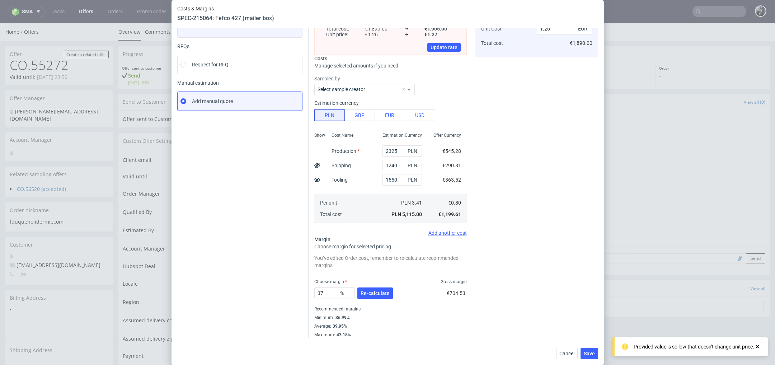
scroll to position [0, 0]
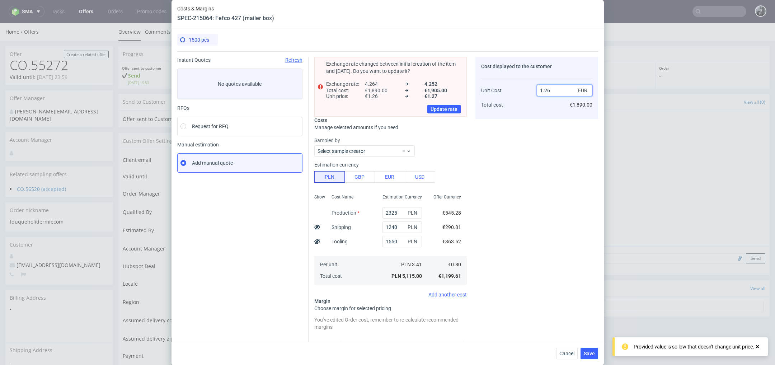
click at [554, 93] on input "1.26" at bounding box center [565, 90] width 56 height 11
type input "1"
type input "0.79"
type input "-Infinity"
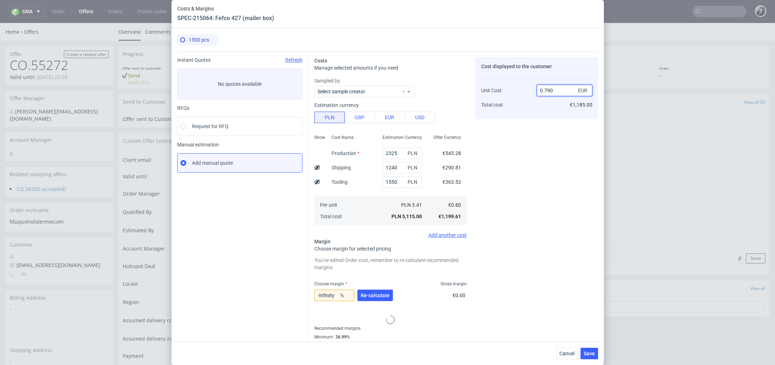
type input "0.790."
type input "NaN"
type input "0."
type input "-Infinity"
type input "0.88"
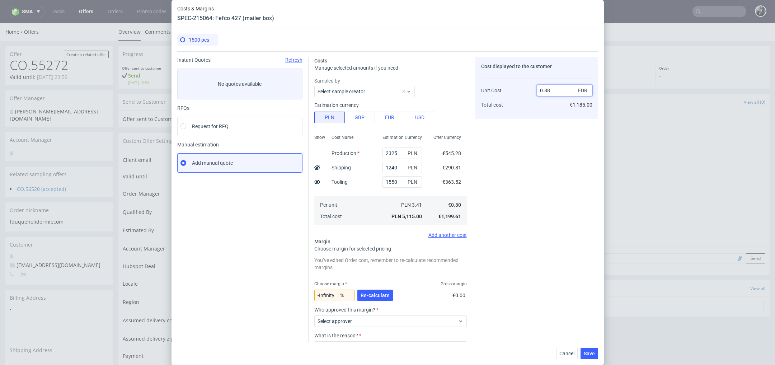
type input "9.090909090909092"
click at [547, 179] on div "Cost displayed to the customer Unit Cost Total cost 0.87 EUR €1,305.00" at bounding box center [537, 224] width 123 height 335
click at [562, 90] on input "0.87" at bounding box center [565, 90] width 56 height 11
type input "0.8"
type input "0"
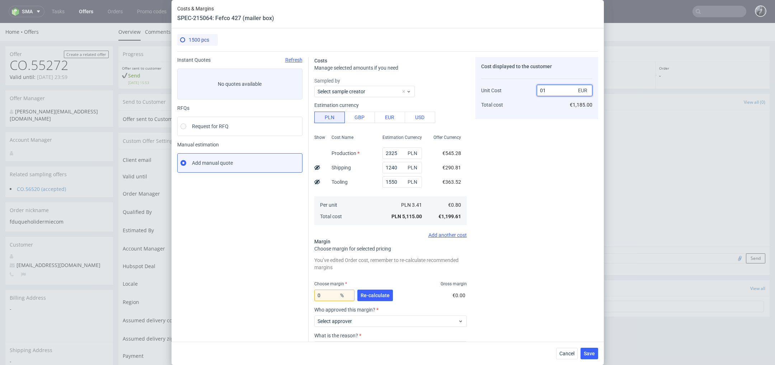
type input "0.99"
type input "20"
type input "0.1"
type input "-700"
type input "0.79"
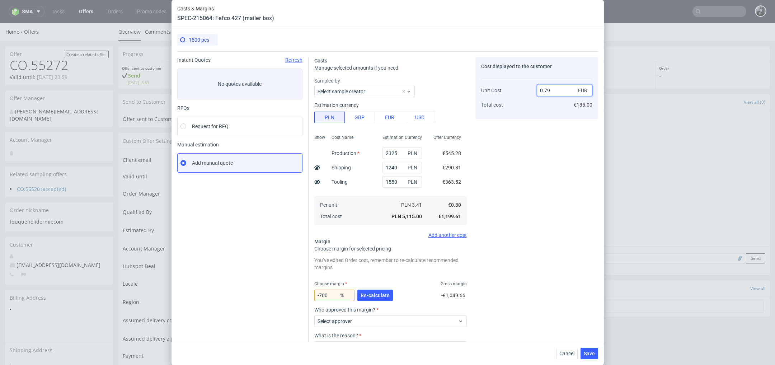
type input "-Infinity"
type input "0.88"
type input "9.090909090909092"
type input "0.89"
type input "10.112359550561797"
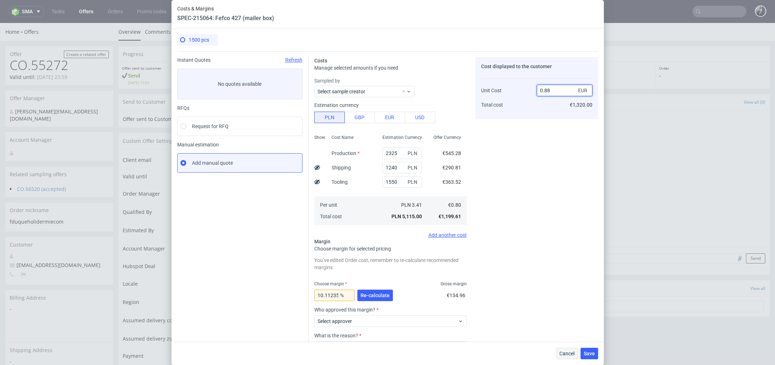
type input "0.88"
click at [563, 354] on span "Cancel" at bounding box center [567, 353] width 15 height 5
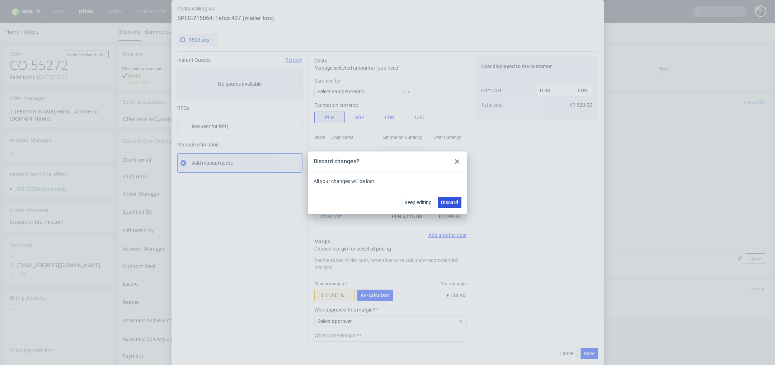
click at [453, 206] on button "Discard" at bounding box center [450, 202] width 24 height 11
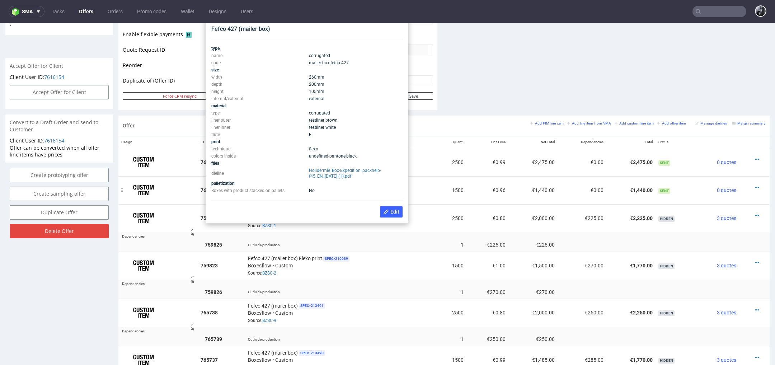
scroll to position [306, 0]
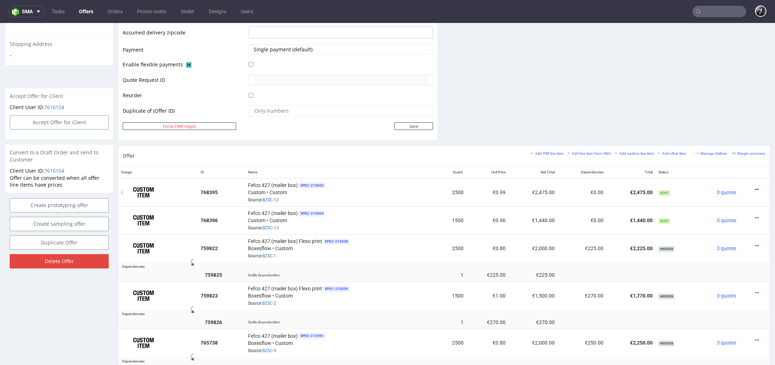
click at [755, 188] on icon at bounding box center [757, 189] width 4 height 5
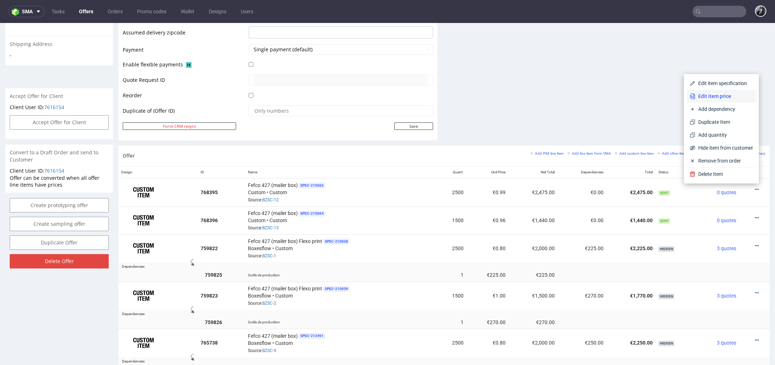
click at [706, 99] on span "Edit item price" at bounding box center [725, 96] width 58 height 7
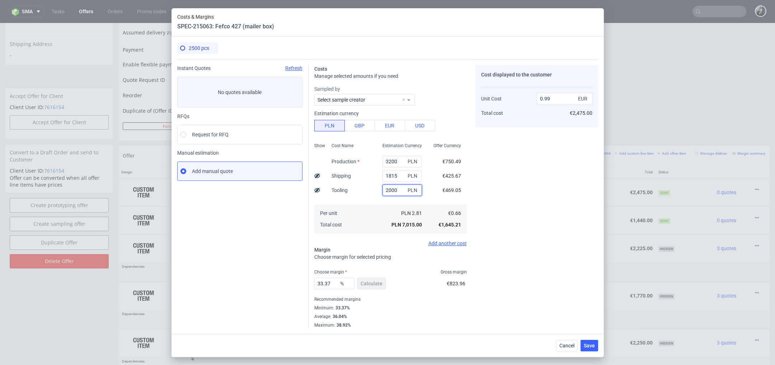
click at [400, 189] on input "2000" at bounding box center [402, 190] width 39 height 11
type input "2"
type input "0.71"
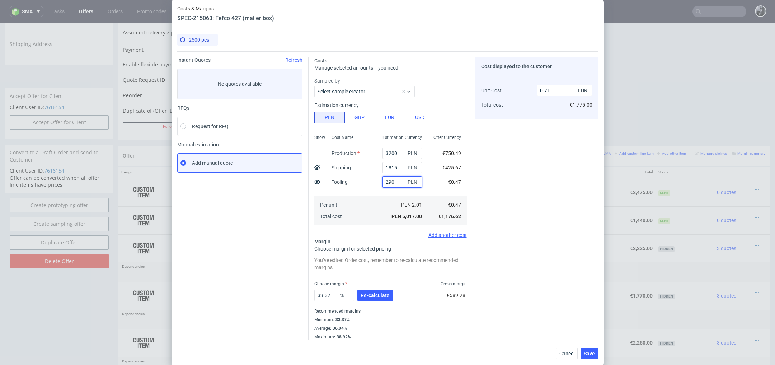
type input "2900"
type input "1.11"
type input "2900"
click at [557, 92] on input "1.11" at bounding box center [565, 90] width 56 height 11
type input "1"
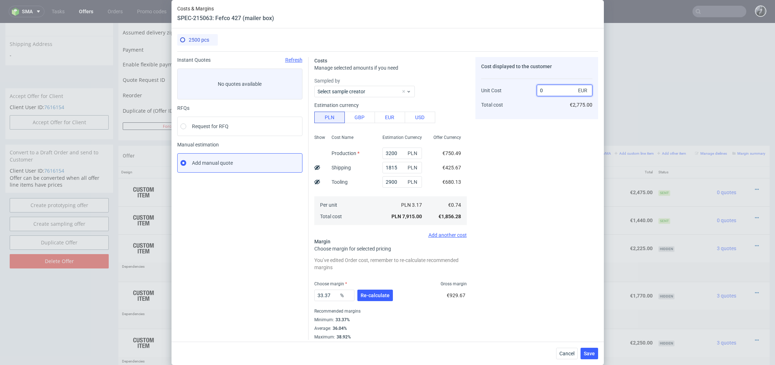
type input "0."
type input "-Infinity"
type input "0.7499"
type input "1.320176023469796"
type input "0.99"
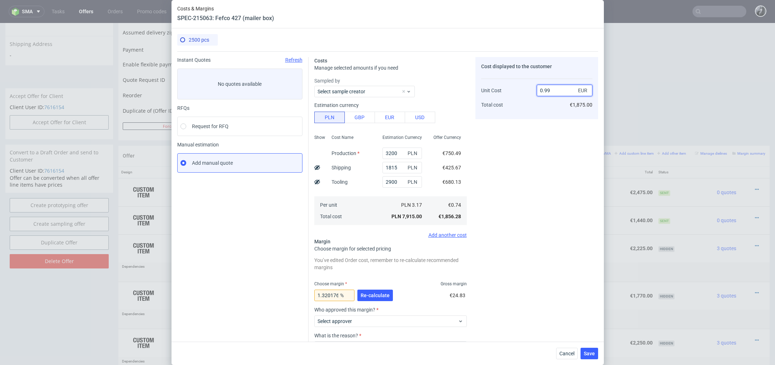
type input "25.252525252525253"
type input "0.99"
click at [526, 151] on div "Cost displayed to the customer Unit Cost Total cost 0.99 EUR €2,475.00" at bounding box center [537, 224] width 123 height 335
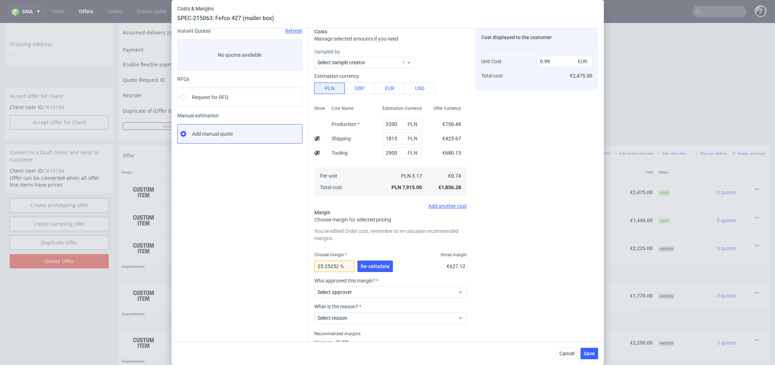
scroll to position [37, 0]
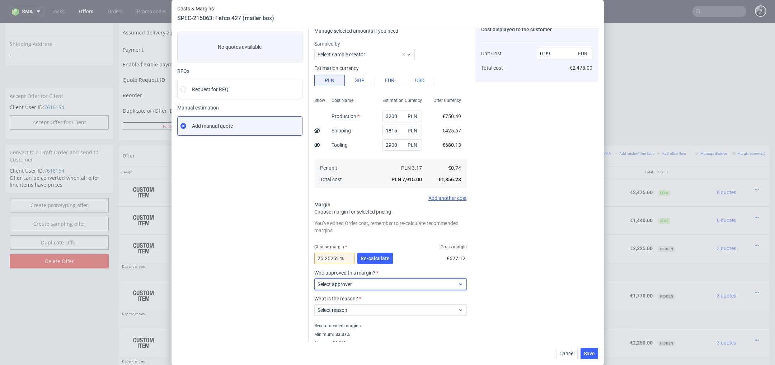
click at [400, 286] on span "Select approver" at bounding box center [388, 284] width 141 height 7
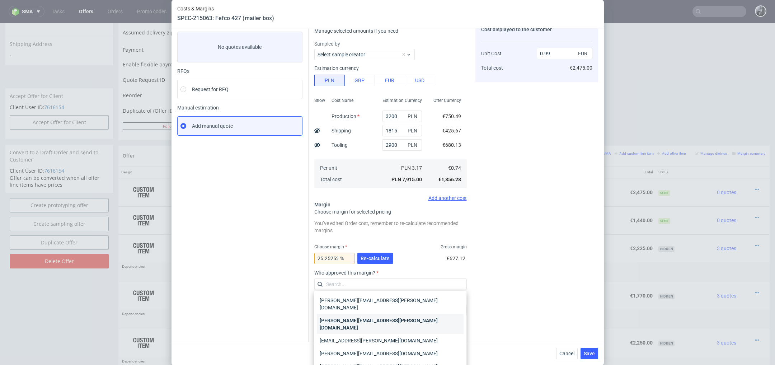
click at [396, 314] on div "[PERSON_NAME][EMAIL_ADDRESS][PERSON_NAME][DOMAIN_NAME]" at bounding box center [390, 324] width 147 height 20
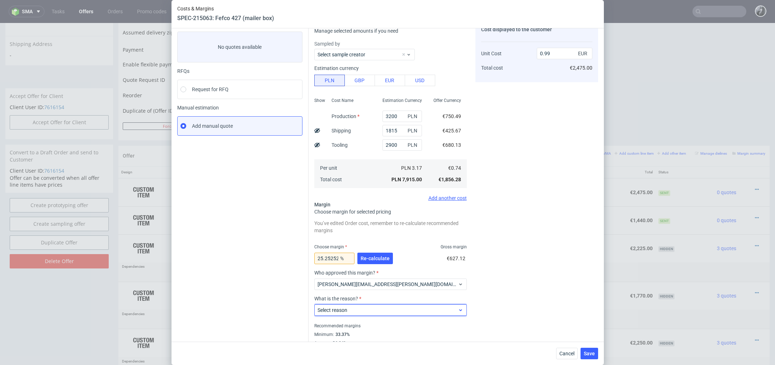
click at [410, 311] on span "Select reason" at bounding box center [388, 310] width 141 height 7
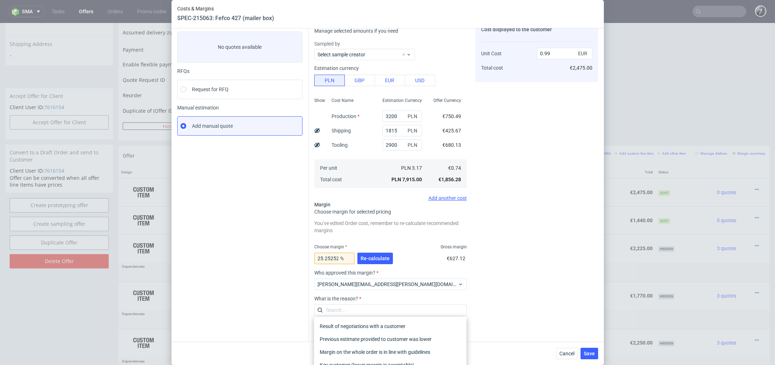
scroll to position [55, 0]
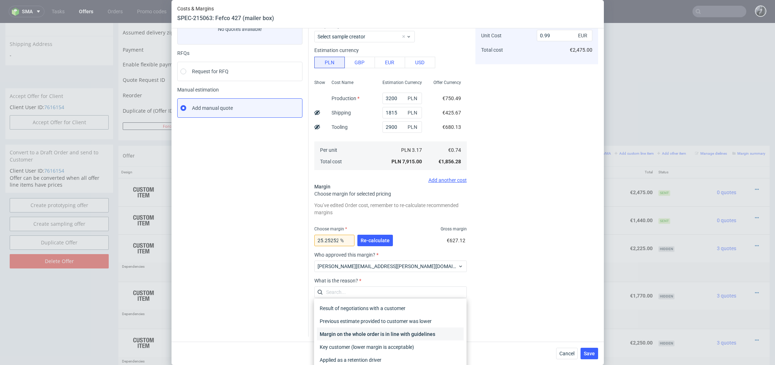
click at [425, 338] on div "Margin on the whole order is in line with guidelines" at bounding box center [390, 334] width 147 height 13
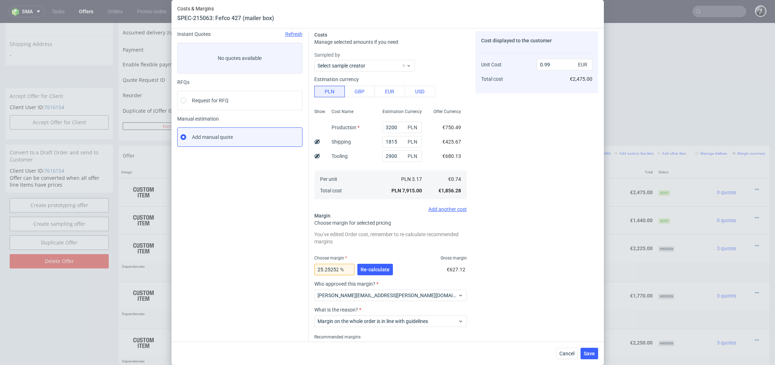
scroll to position [18, 0]
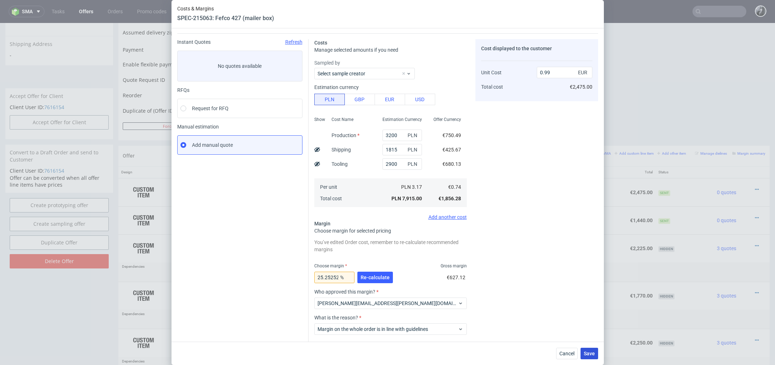
click at [589, 353] on span "Save" at bounding box center [589, 353] width 11 height 5
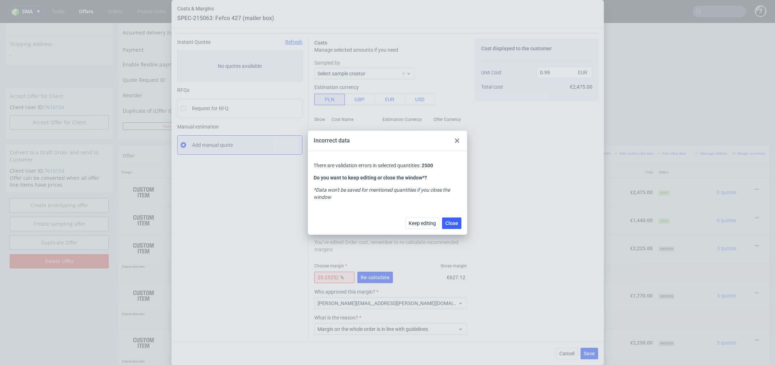
click at [458, 144] on div at bounding box center [457, 140] width 9 height 9
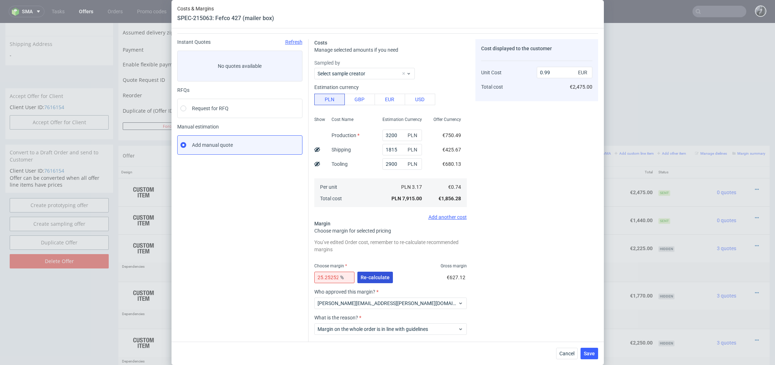
click at [376, 277] on span "Re-calculate" at bounding box center [375, 277] width 29 height 5
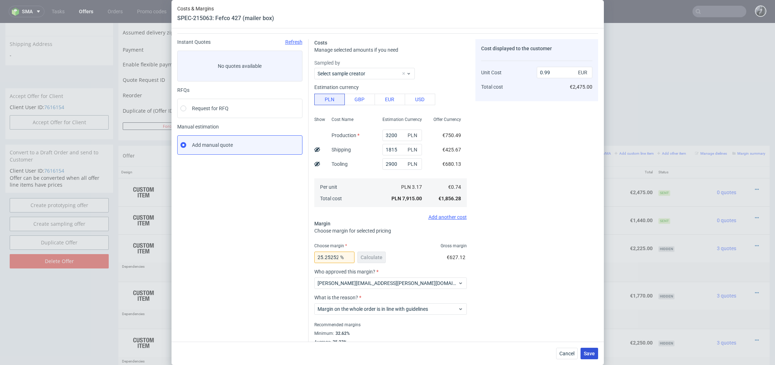
click at [592, 352] on span "Save" at bounding box center [589, 353] width 11 height 5
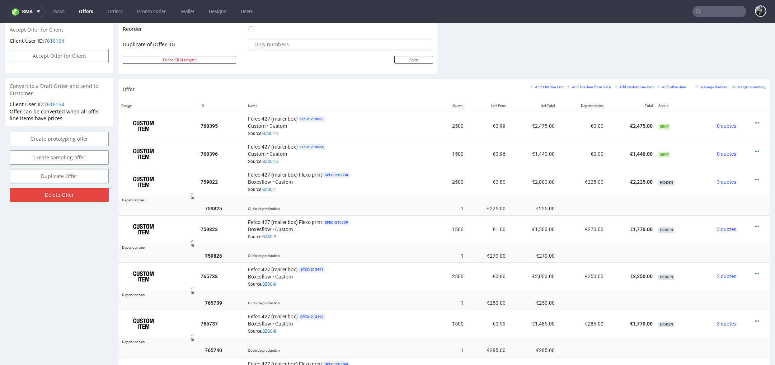
scroll to position [370, 0]
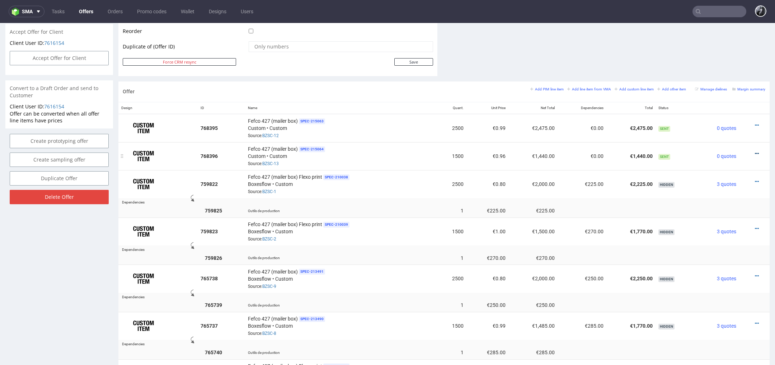
click at [755, 151] on icon at bounding box center [757, 153] width 4 height 5
click at [724, 76] on li "Edit item price" at bounding box center [721, 72] width 69 height 13
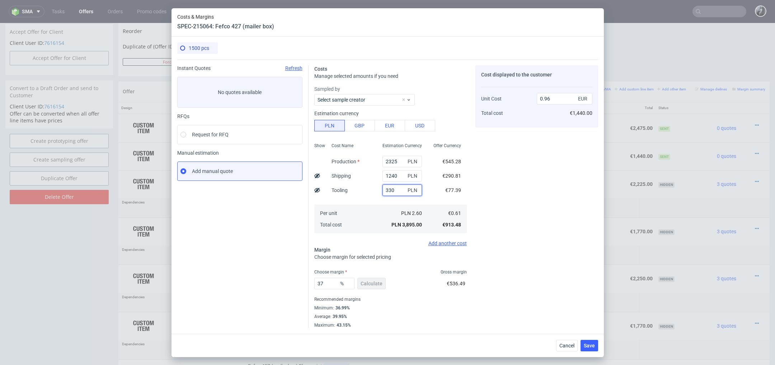
click at [397, 193] on input "330" at bounding box center [402, 190] width 39 height 11
type input "3"
type input "0.88"
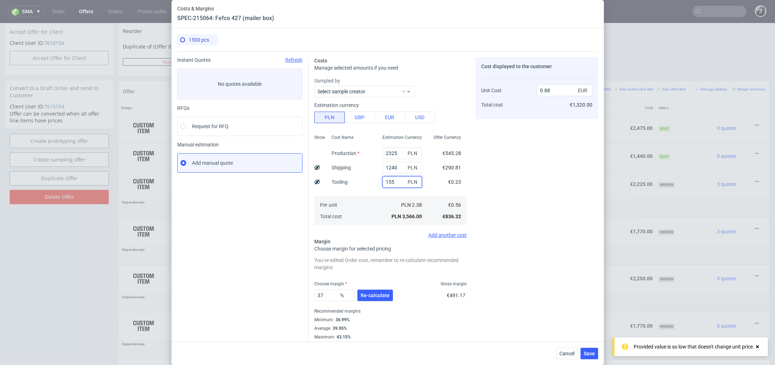
type input "1550"
type input "1.26"
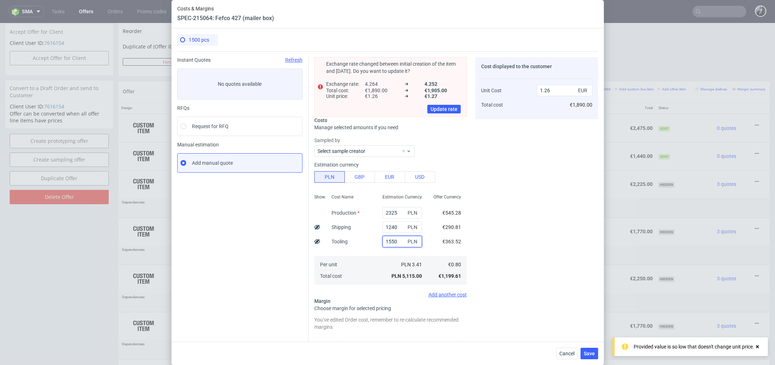
type input "1550"
click at [524, 177] on div "Cost displayed to the customer Unit Cost Total cost 1.26 EUR €1,890.00" at bounding box center [537, 228] width 123 height 342
click at [559, 91] on input "1.26" at bounding box center [565, 90] width 56 height 11
type input "1"
type input "0.79"
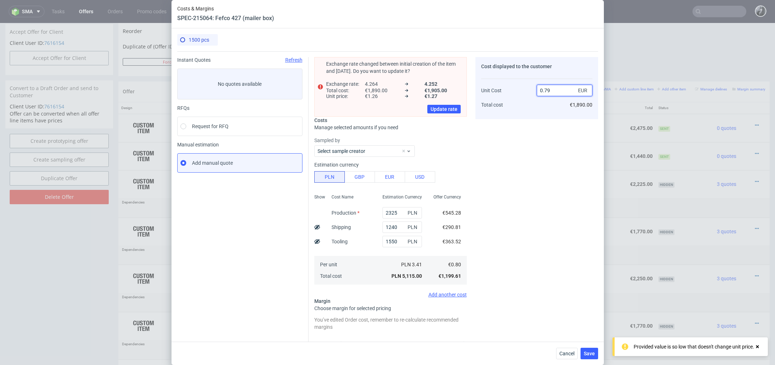
type input "-Infinity"
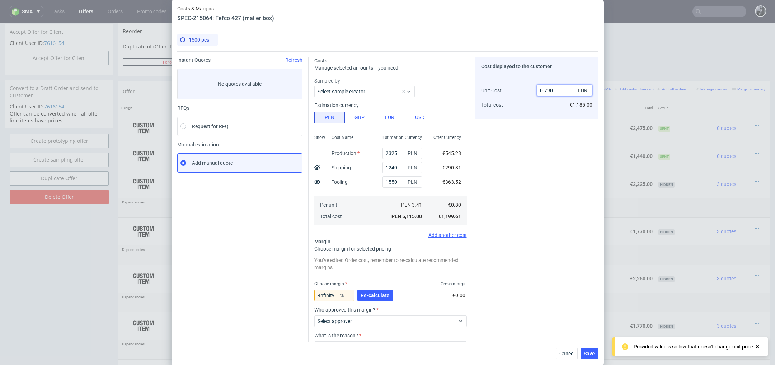
type input "0.790."
type input "NaN"
type input "0."
type input "-Infinity"
type input "0.96"
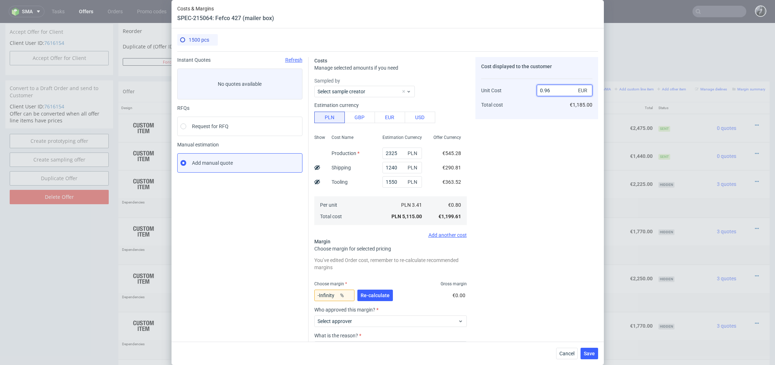
type input "17.525773195876287"
type input "0.96"
type input "16.666666666666664"
type input "0.96"
click at [556, 177] on div "Cost displayed to the customer Unit Cost Total cost 0.96 EUR €1,425.00" at bounding box center [537, 224] width 123 height 335
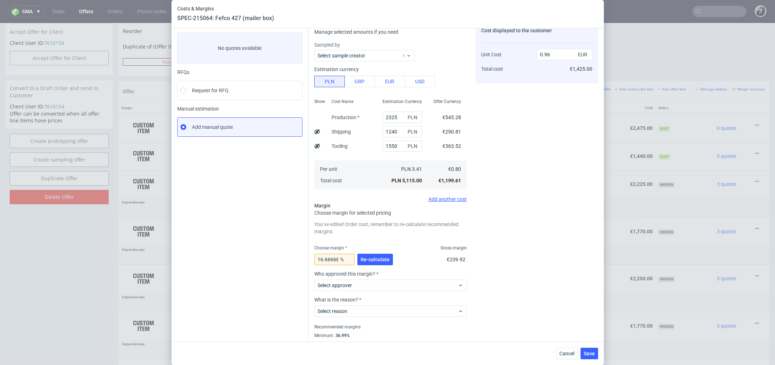
scroll to position [55, 0]
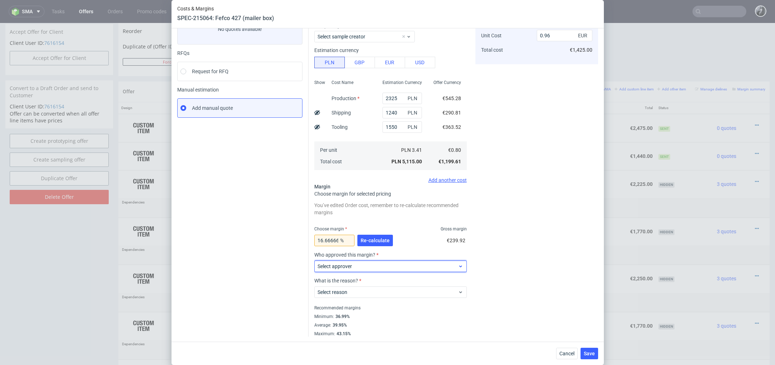
click at [416, 265] on span "Select approver" at bounding box center [388, 266] width 141 height 7
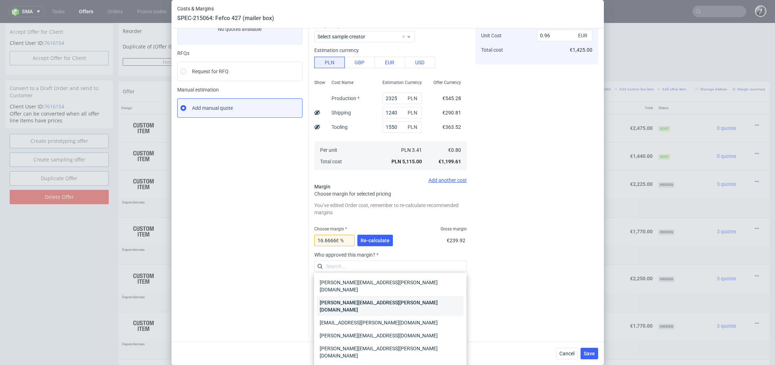
click at [405, 298] on div "[PERSON_NAME][EMAIL_ADDRESS][PERSON_NAME][DOMAIN_NAME]" at bounding box center [390, 306] width 147 height 20
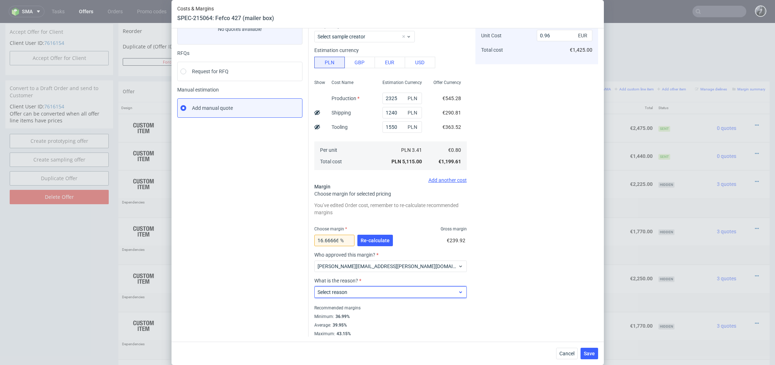
click at [394, 295] on span "Select reason" at bounding box center [388, 292] width 141 height 7
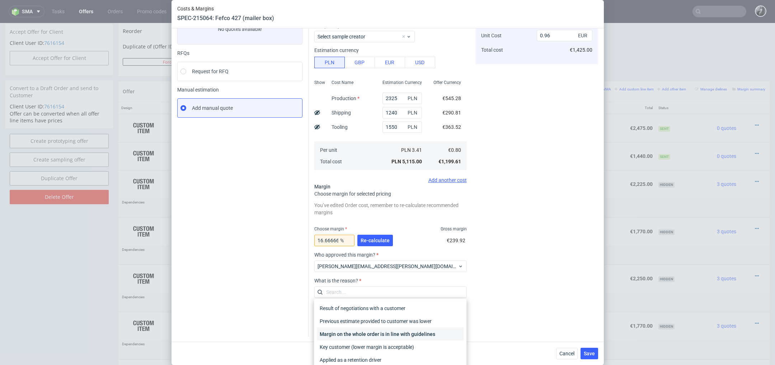
click at [396, 336] on div "Margin on the whole order is in line with guidelines" at bounding box center [390, 334] width 147 height 13
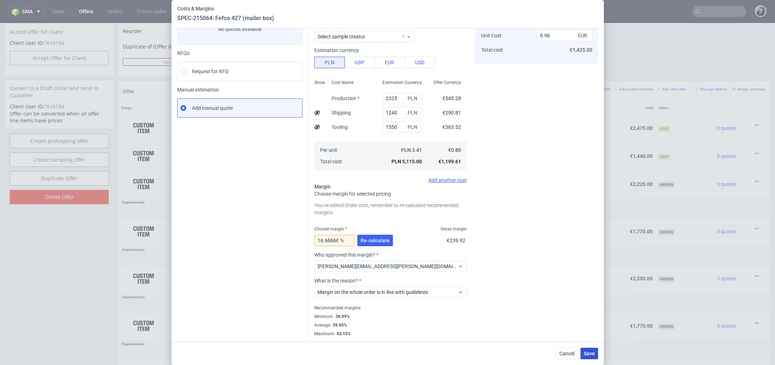
click at [592, 353] on span "Save" at bounding box center [589, 353] width 11 height 5
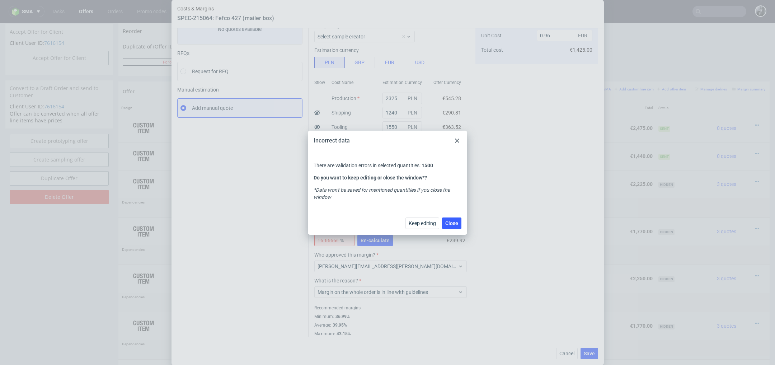
click at [458, 136] on div at bounding box center [457, 140] width 9 height 9
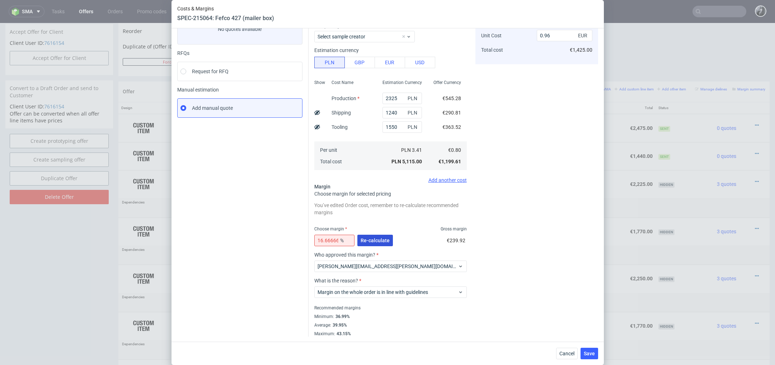
click at [381, 239] on span "Re-calculate" at bounding box center [375, 240] width 29 height 5
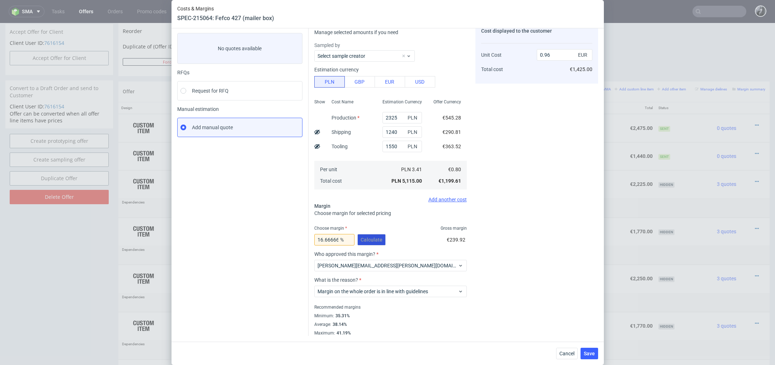
scroll to position [35, 0]
click at [590, 352] on span "Save" at bounding box center [589, 353] width 11 height 5
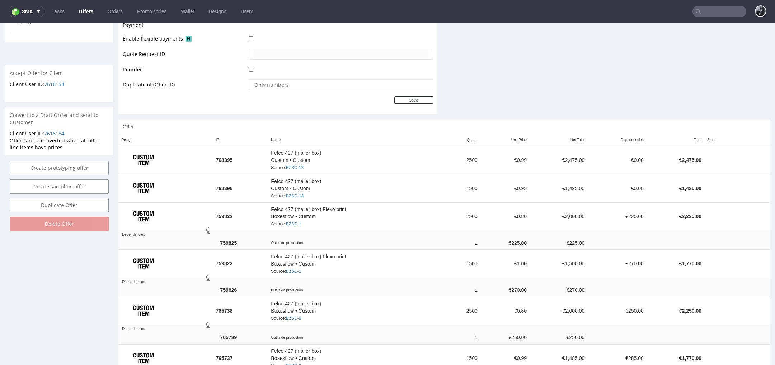
scroll to position [326, 0]
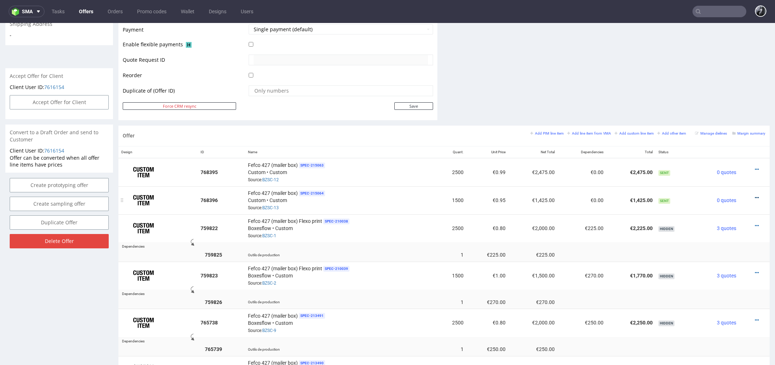
click at [755, 196] on icon at bounding box center [757, 197] width 4 height 5
click at [718, 117] on span "Edit item price" at bounding box center [725, 116] width 58 height 7
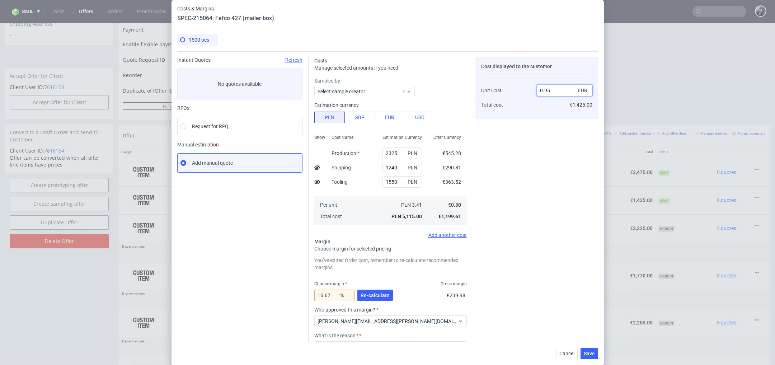
click at [556, 89] on input "0.95" at bounding box center [565, 90] width 56 height 11
type input "0.9"
type input "11.11111111111111"
type input "0.896"
type input "10.714285714285714"
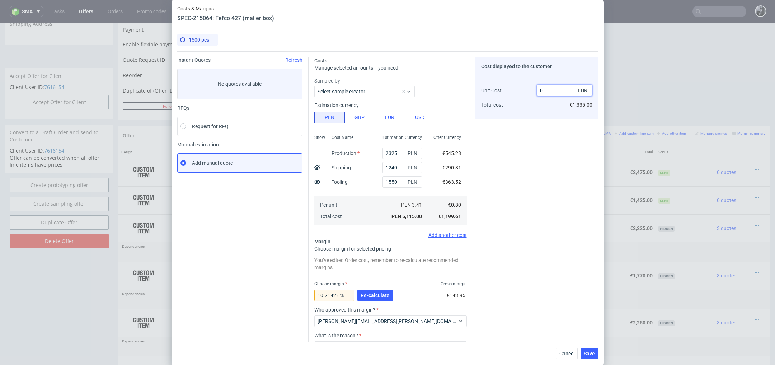
type input "0.0"
type input "-Infinity"
type input "0.7"
type input "-13.314447592067987"
type input "09"
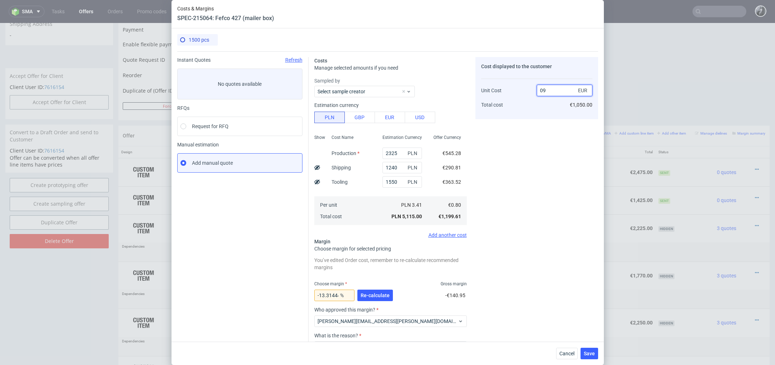
type input "91.11111111111111"
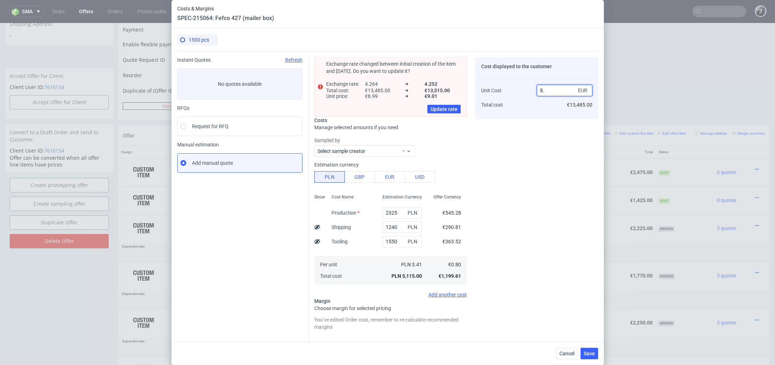
type input "8"
type input "0.79"
type input "NaN"
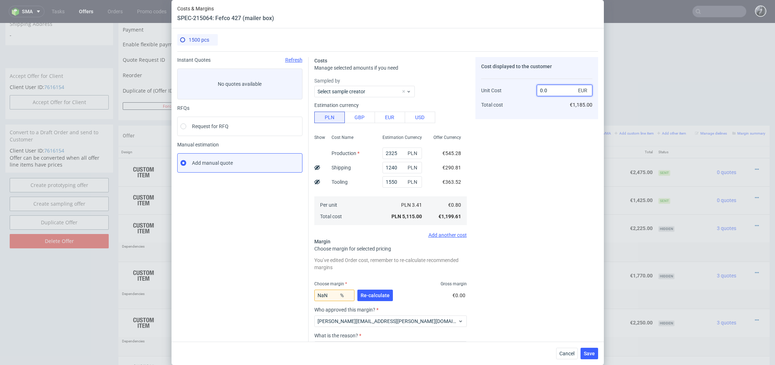
type input "0."
type input "-Infinity"
type input "0.9"
type input "11.11111111111111"
type input "0.897"
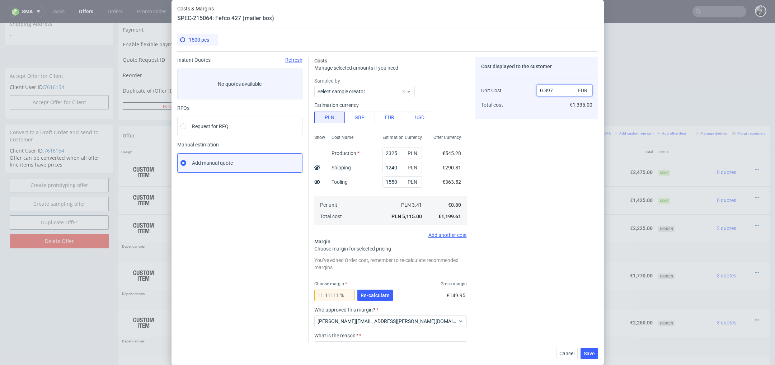
type input "10.813823857302118"
type input "0.0"
type input "-Infinity"
type input "0.96"
type input "16.666666666666664"
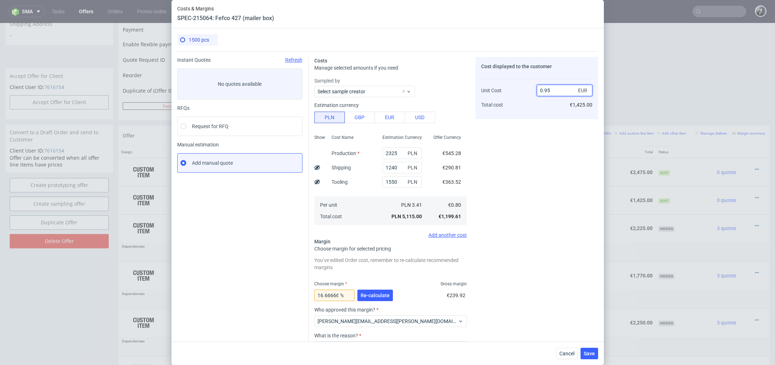
type input "0.957"
type input "16.405433646812956"
type input "0.97"
type input "17.525773195876287"
type input "0.96"
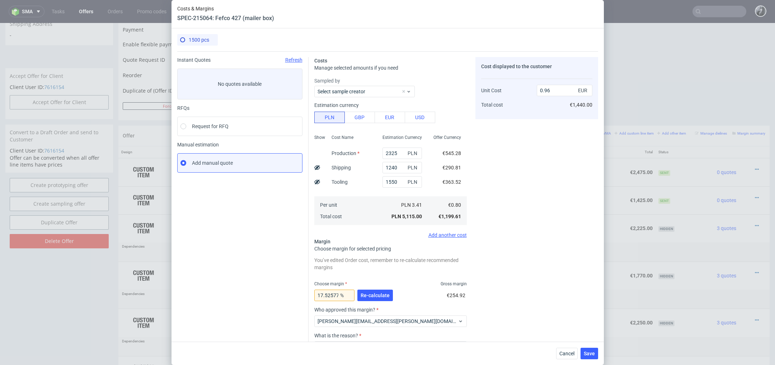
click at [536, 175] on div "Cost displayed to the customer Unit Cost Total cost 0.96 EUR €1,440.00" at bounding box center [537, 224] width 123 height 335
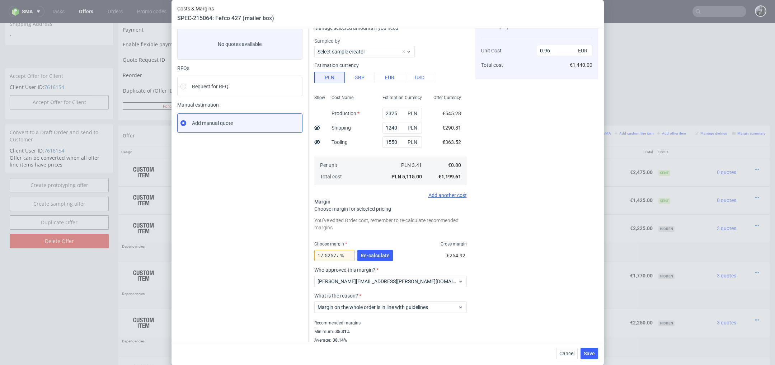
scroll to position [47, 0]
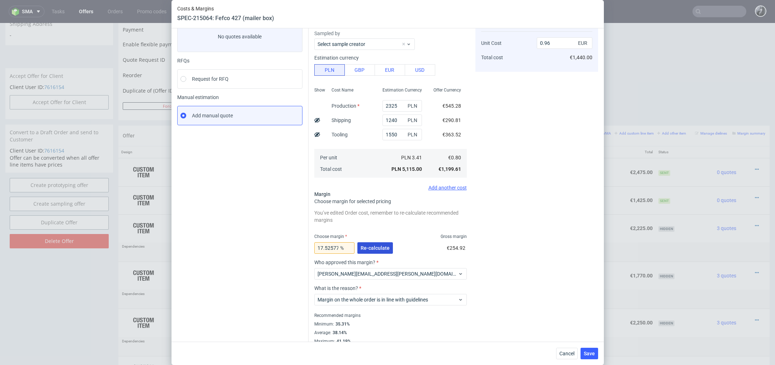
click at [380, 248] on span "Re-calculate" at bounding box center [375, 248] width 29 height 5
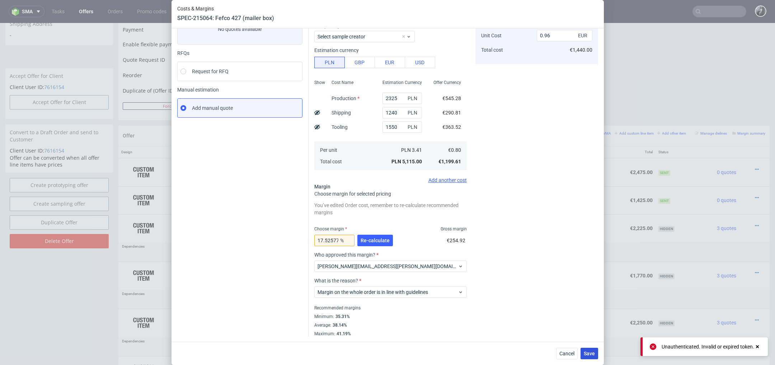
click at [590, 354] on span "Save" at bounding box center [589, 353] width 11 height 5
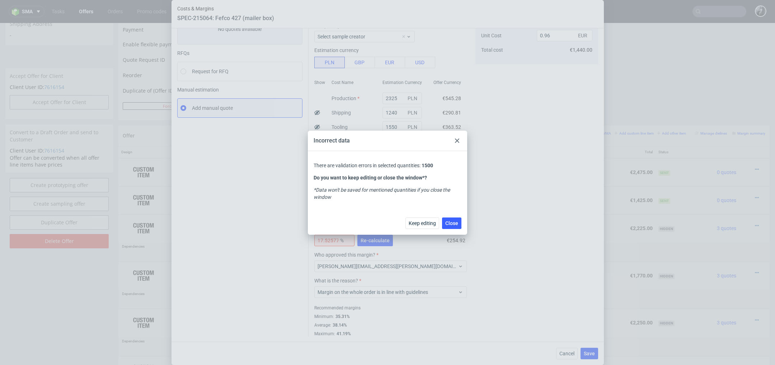
click at [455, 139] on icon at bounding box center [457, 141] width 4 height 4
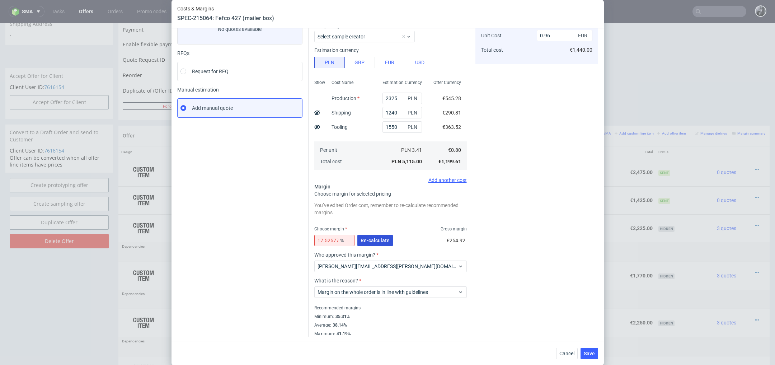
click at [374, 238] on span "Re-calculate" at bounding box center [375, 240] width 29 height 5
click at [758, 345] on icon at bounding box center [758, 347] width 6 height 6
click at [569, 351] on span "Cancel" at bounding box center [567, 353] width 15 height 5
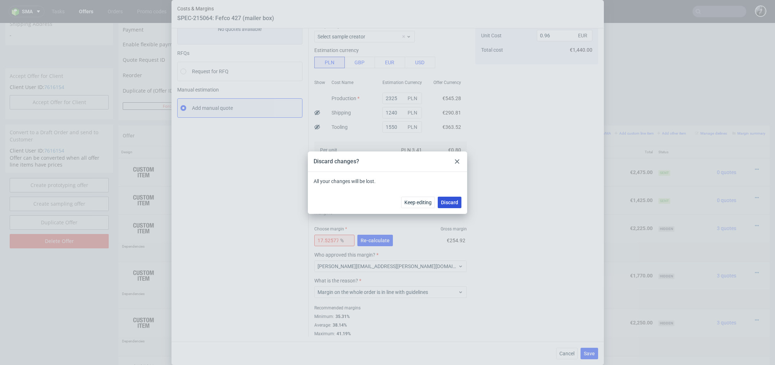
click at [448, 201] on span "Discard" at bounding box center [449, 202] width 17 height 5
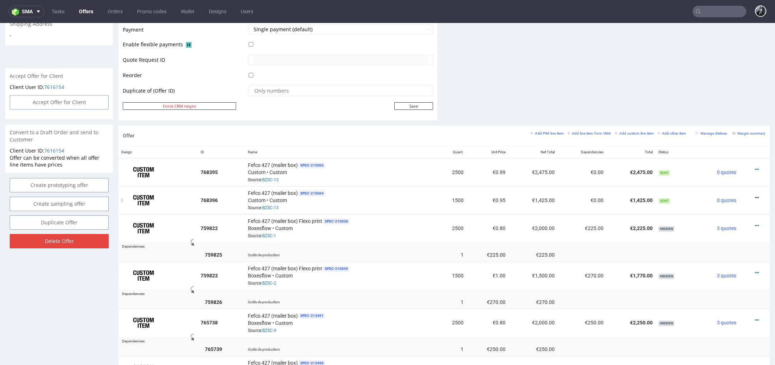
click at [755, 195] on icon at bounding box center [757, 197] width 4 height 5
click at [755, 196] on icon at bounding box center [757, 197] width 4 height 5
click at [715, 120] on li "Edit item price" at bounding box center [721, 117] width 69 height 13
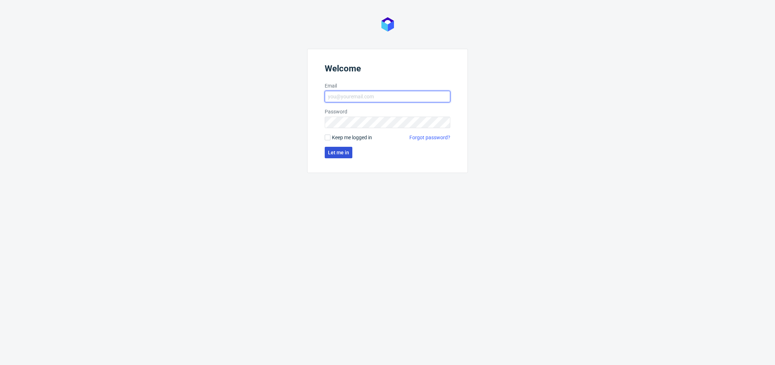
type input "[PERSON_NAME][EMAIL_ADDRESS][DOMAIN_NAME]"
click at [340, 155] on span "Let me in" at bounding box center [338, 152] width 21 height 5
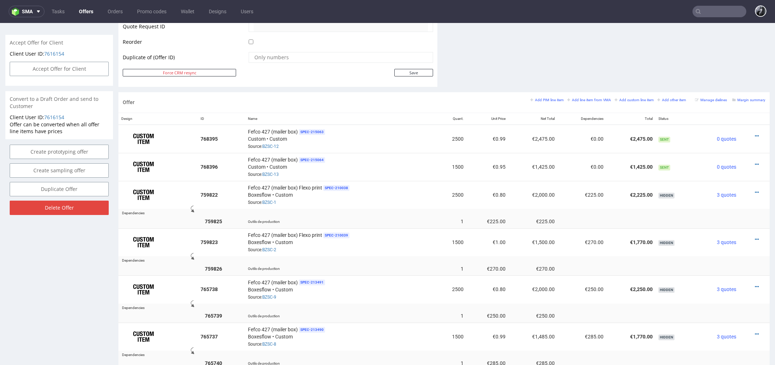
scroll to position [356, 0]
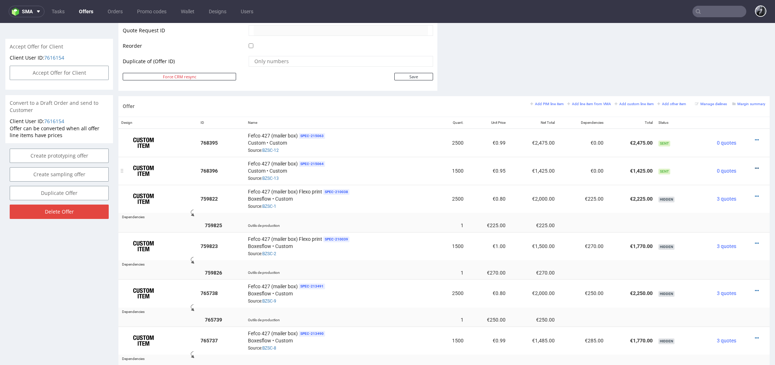
click at [755, 167] on icon at bounding box center [757, 168] width 4 height 5
click at [722, 91] on span "Edit item price" at bounding box center [725, 87] width 58 height 7
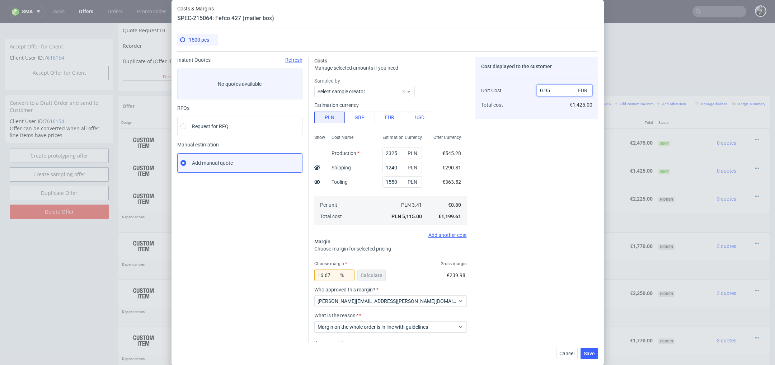
click at [555, 90] on input "0.95" at bounding box center [565, 90] width 56 height 11
type input "0.89"
type input "11.11111111111111"
type input "0.896"
type input "10.714285714285714"
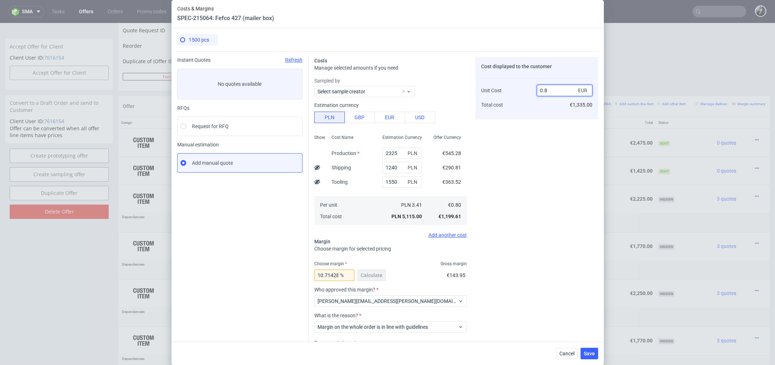
type input "0."
type input "-Infinity"
type input "0.796"
type input "-0.5025125628140703"
type input "0."
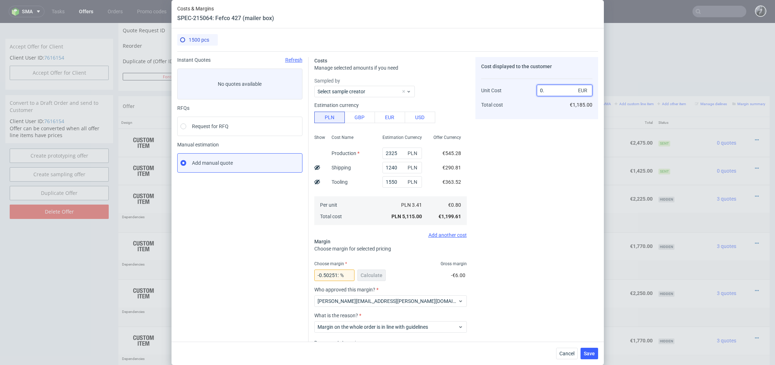
type input "-Infinity"
type input "0.97"
type input "17.525773195876287"
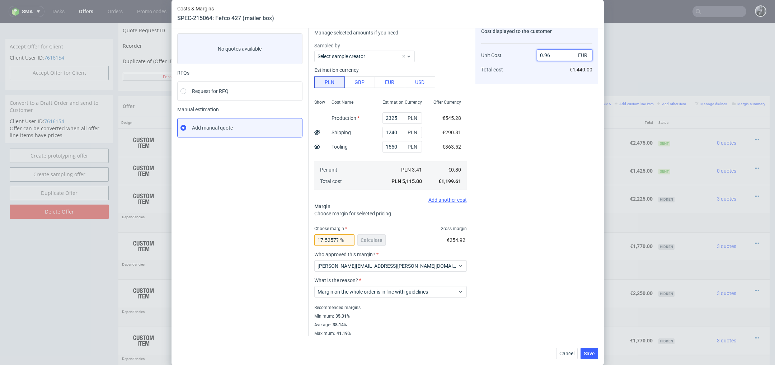
type input "0.96"
click at [372, 241] on div "17.525773195876287 % Calculate" at bounding box center [350, 242] width 73 height 20
click at [590, 354] on span "Save" at bounding box center [589, 353] width 11 height 5
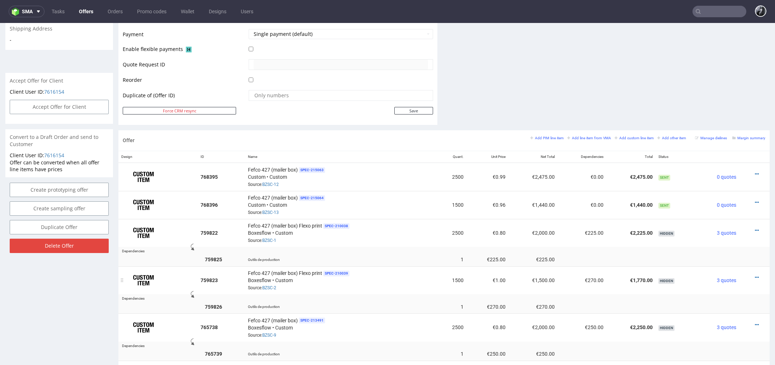
scroll to position [0, 0]
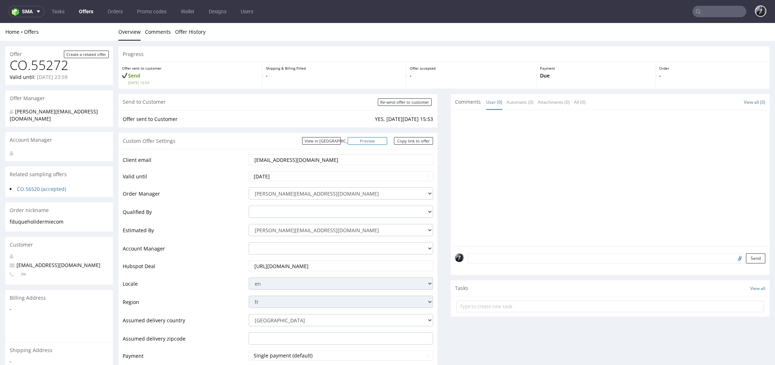
click at [372, 140] on link "Preview" at bounding box center [367, 141] width 39 height 8
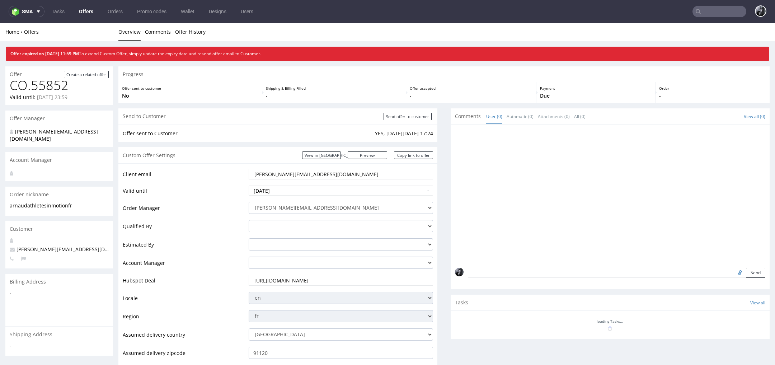
click at [91, 15] on link "Offers" at bounding box center [86, 11] width 23 height 11
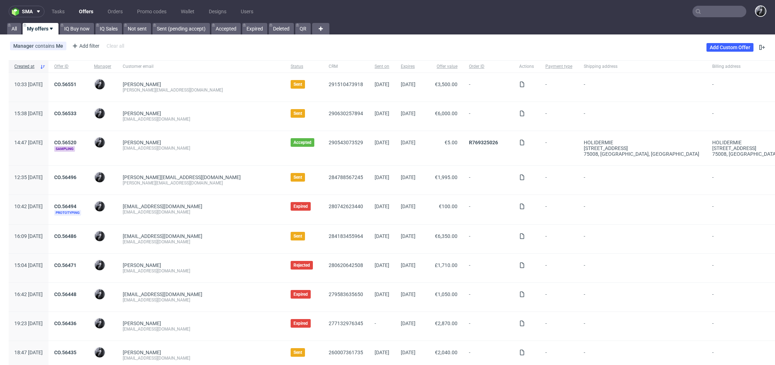
click at [711, 10] on input "text" at bounding box center [720, 11] width 54 height 11
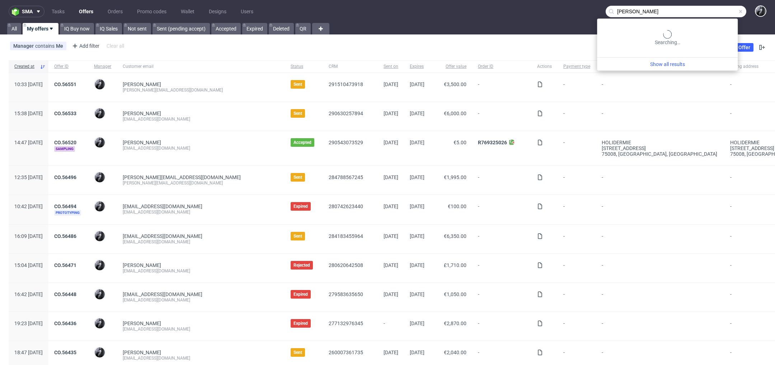
type input "juan pirlot"
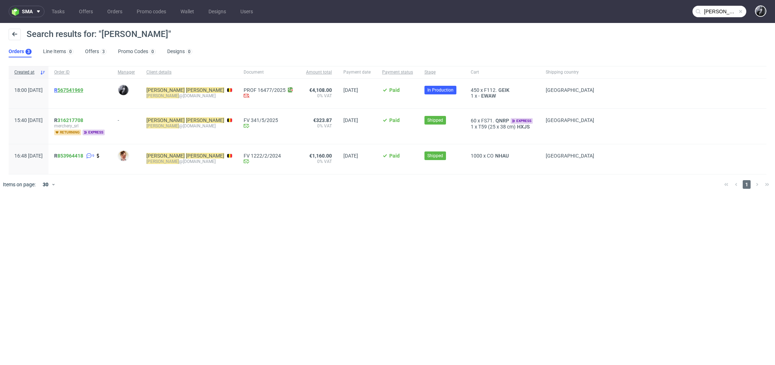
click at [83, 89] on link "567541969" at bounding box center [70, 90] width 26 height 6
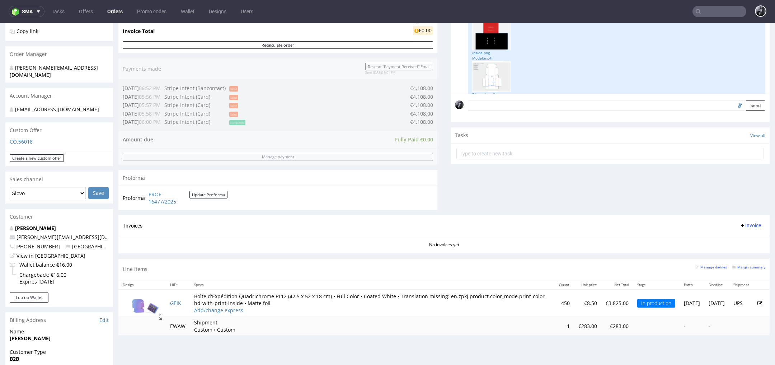
scroll to position [134, 0]
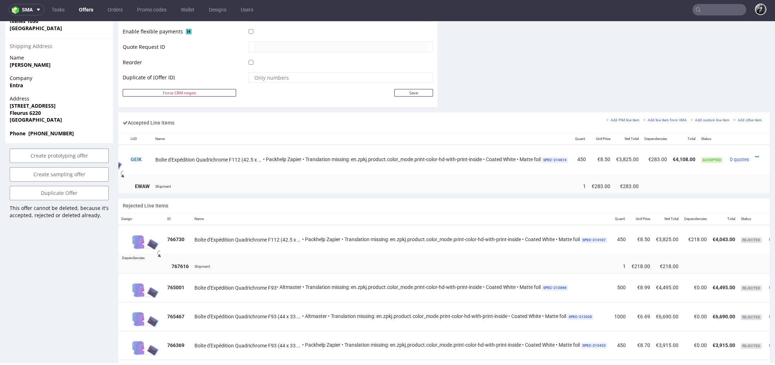
scroll to position [0, 46]
click at [755, 154] on icon at bounding box center [757, 156] width 4 height 5
click at [722, 93] on span "Edit item price" at bounding box center [728, 89] width 52 height 7
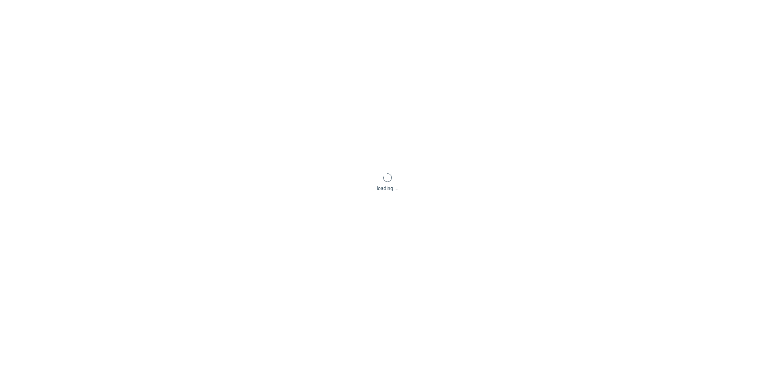
type input "8.5"
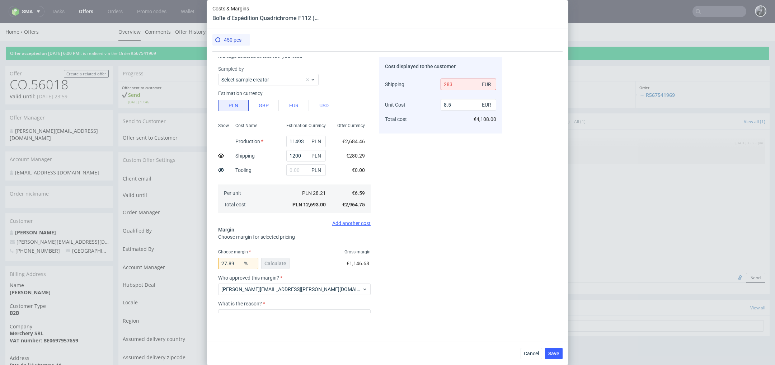
scroll to position [117, 0]
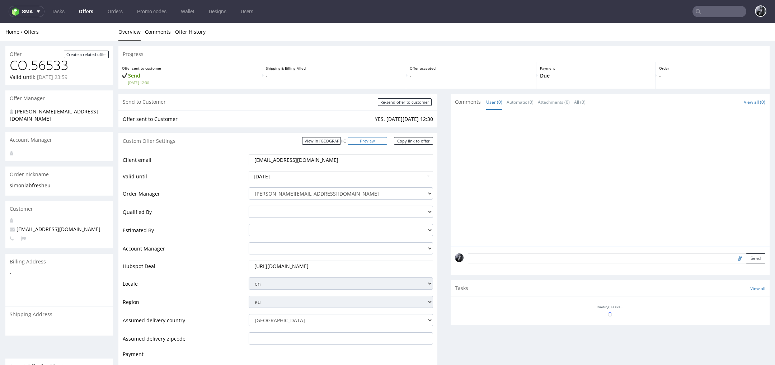
click at [374, 143] on link "Preview" at bounding box center [367, 141] width 39 height 8
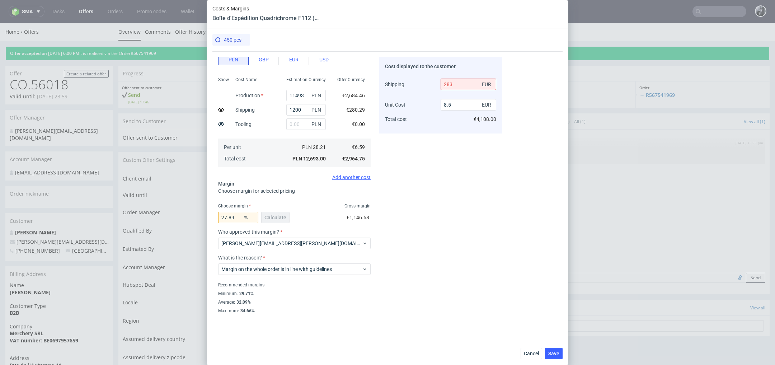
scroll to position [117, 0]
drag, startPoint x: 374, startPoint y: 217, endPoint x: 347, endPoint y: 217, distance: 26.9
click at [347, 217] on div "Exchange rate changed between initial creation of the item and today. Do you wa…" at bounding box center [358, 182] width 290 height 262
copy span "€1,146.68"
